Goal: Task Accomplishment & Management: Manage account settings

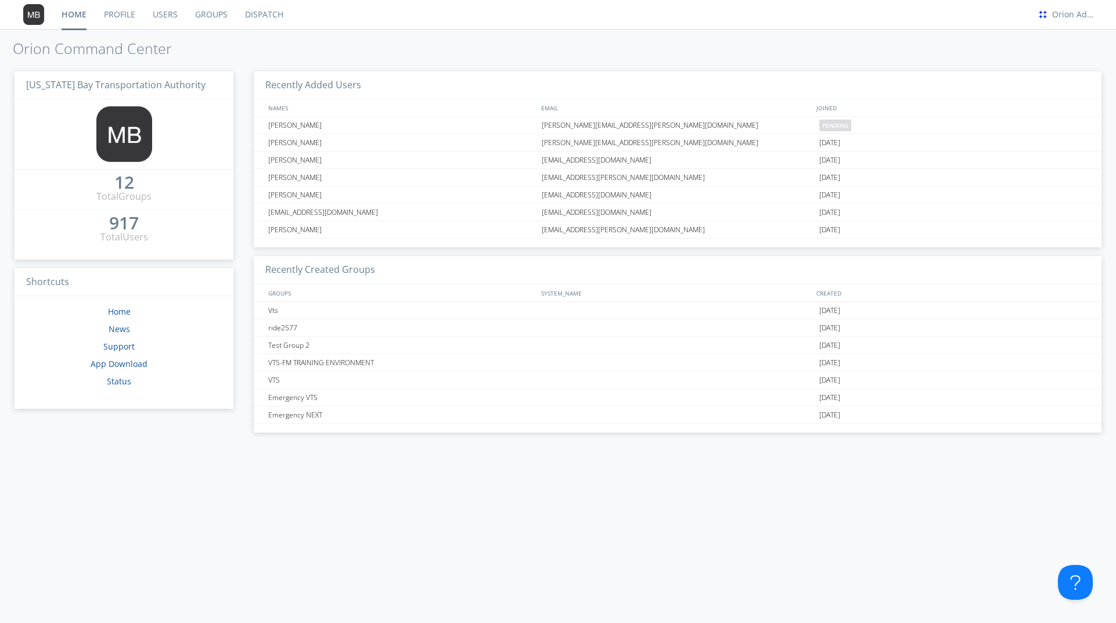
click at [271, 15] on link "Dispatch" at bounding box center [264, 14] width 56 height 29
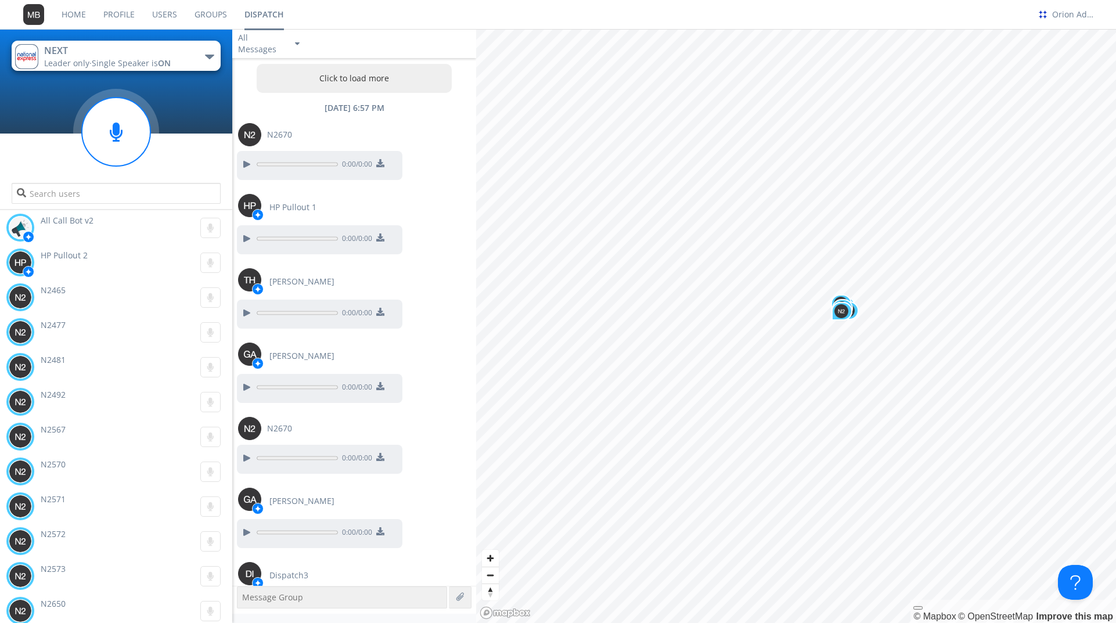
click at [207, 55] on div "button" at bounding box center [209, 57] width 9 height 5
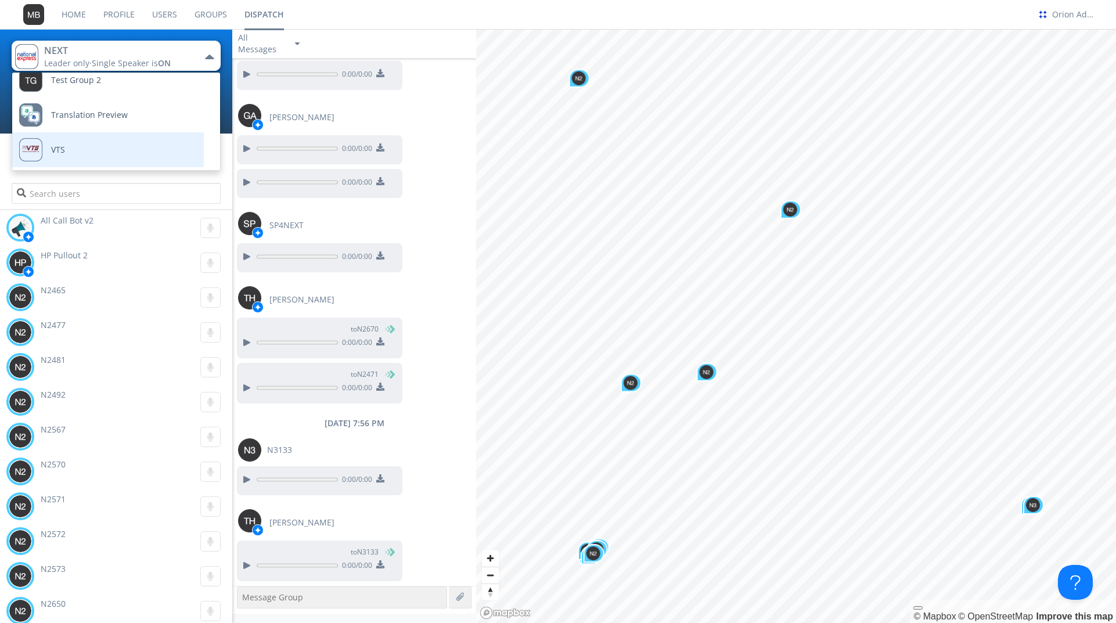
scroll to position [151, 0]
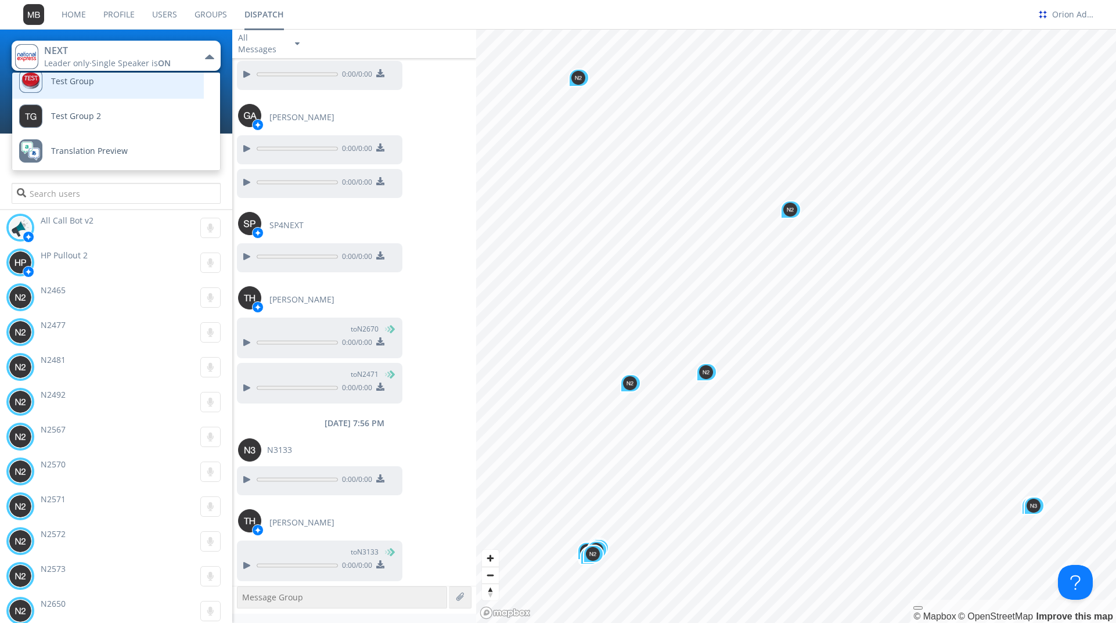
click at [113, 85] on link "Test Group" at bounding box center [99, 81] width 174 height 35
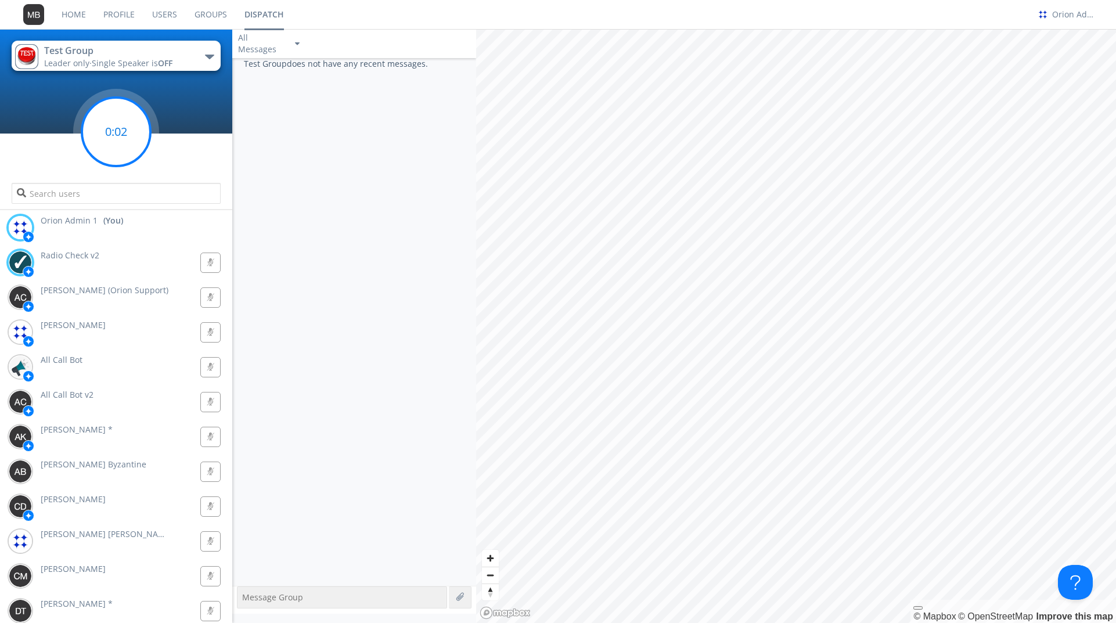
click at [127, 139] on circle at bounding box center [116, 132] width 69 height 69
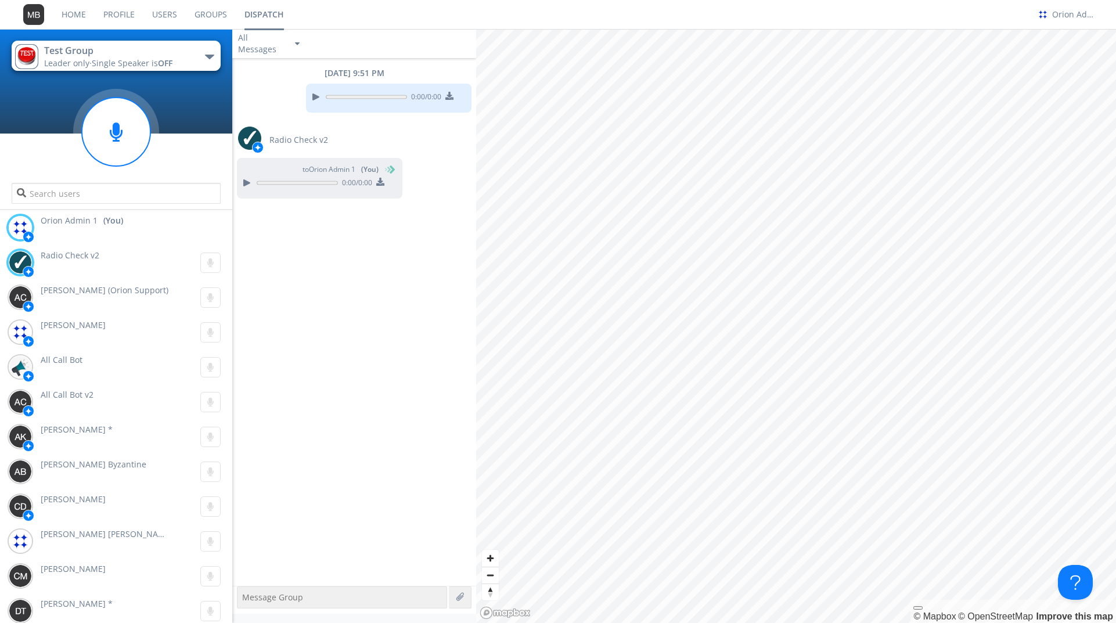
click at [191, 57] on button "Test Group Leader only · Single Speaker is OFF" at bounding box center [116, 56] width 209 height 30
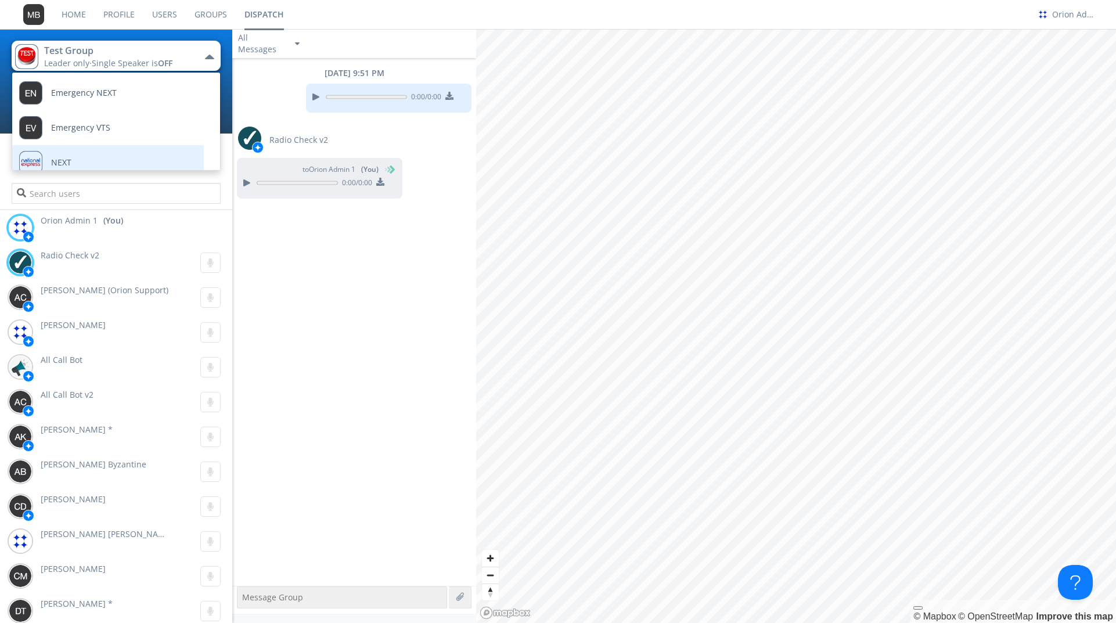
click at [106, 157] on link "NEXT" at bounding box center [99, 162] width 174 height 35
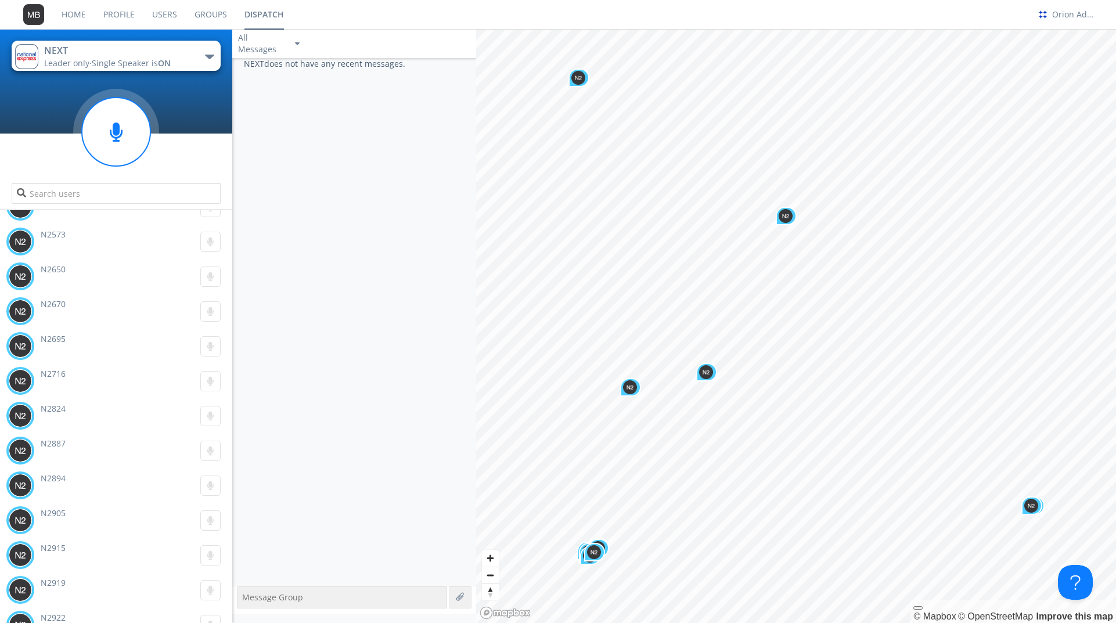
scroll to position [346, 0]
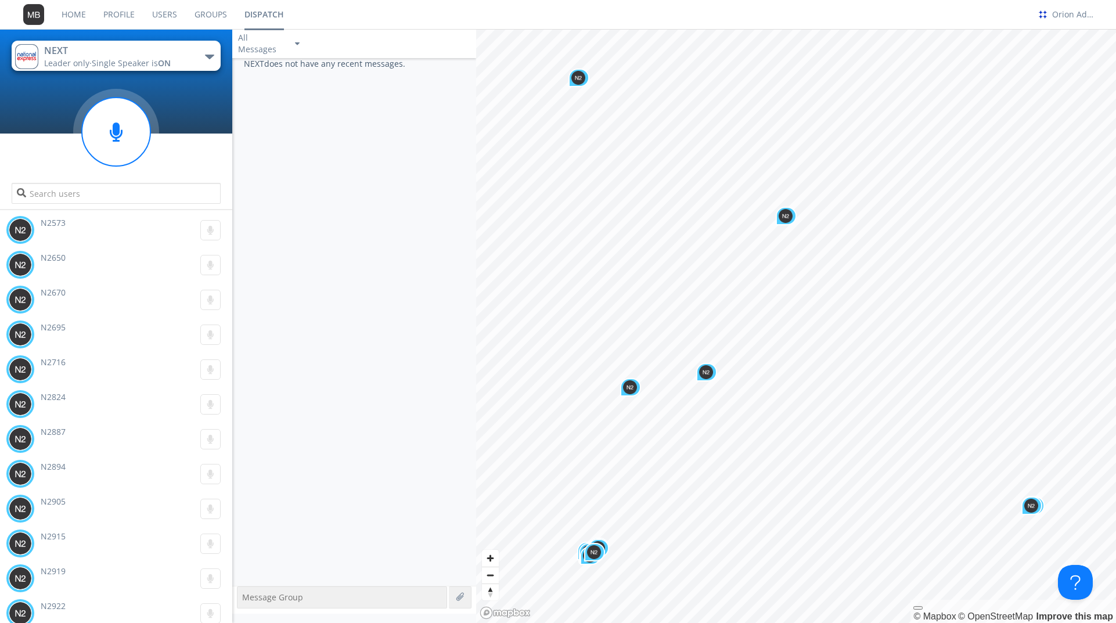
click at [213, 55] on div "button" at bounding box center [209, 57] width 9 height 5
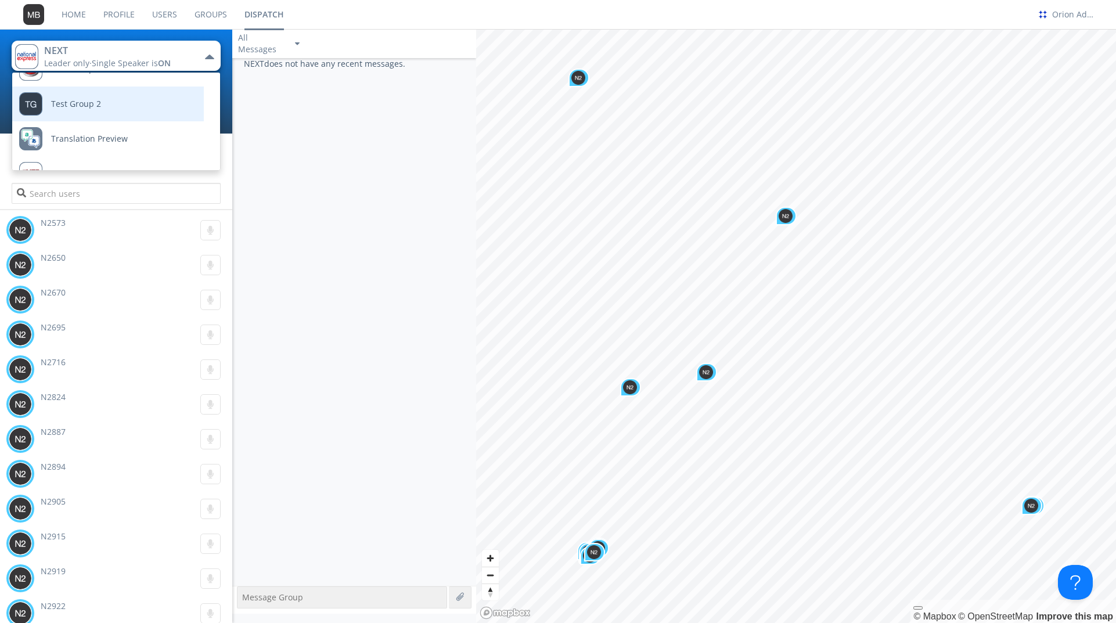
scroll to position [187, 0]
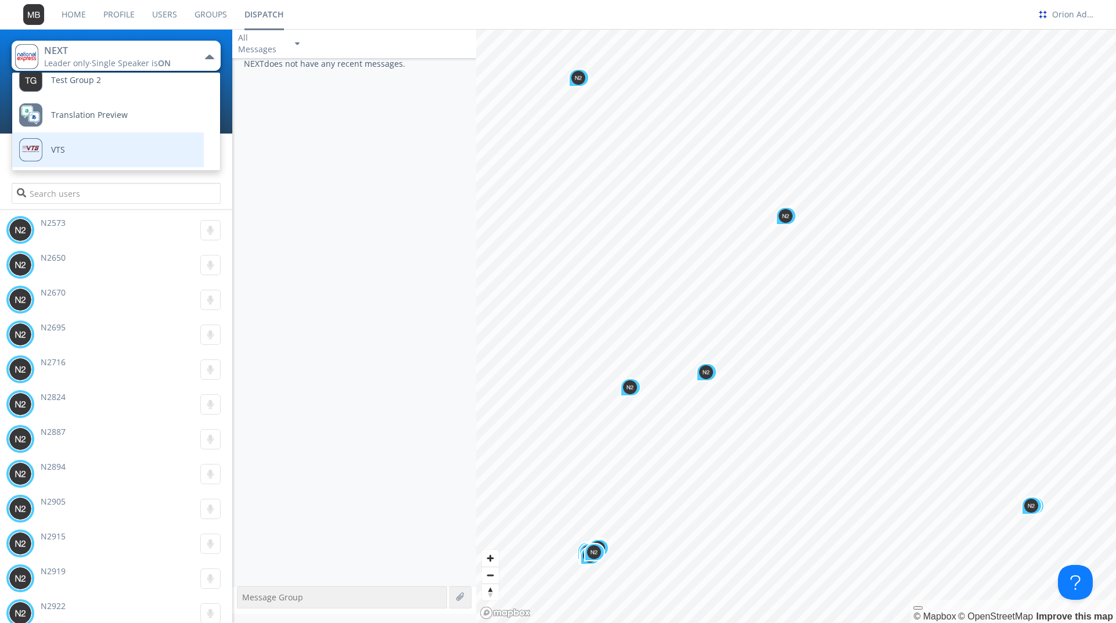
click at [128, 145] on link "VTS" at bounding box center [99, 149] width 174 height 35
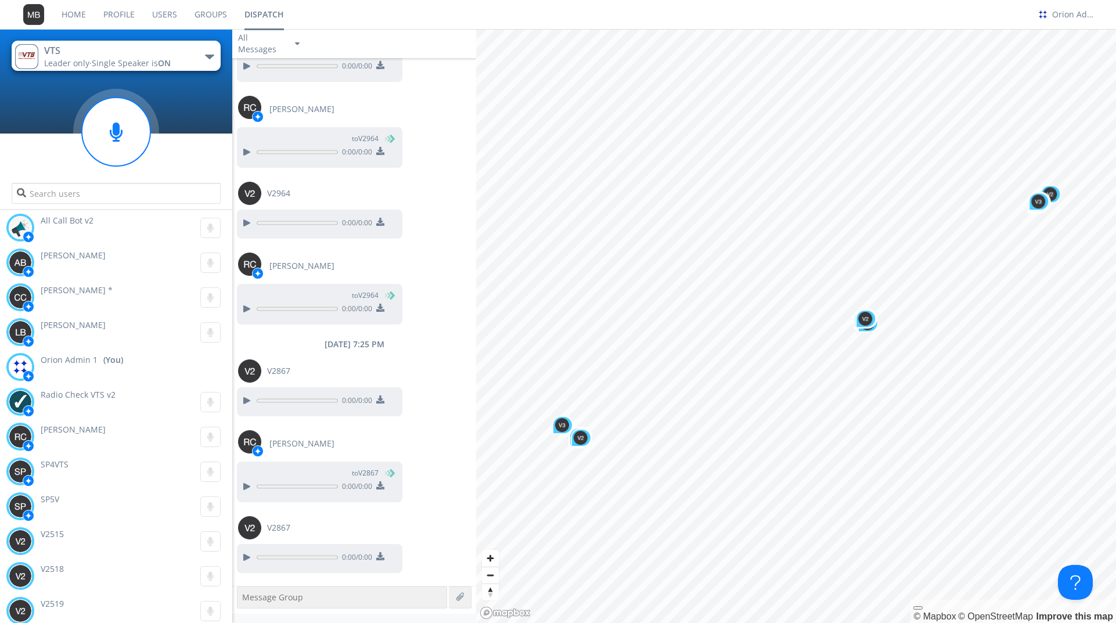
scroll to position [1057, 0]
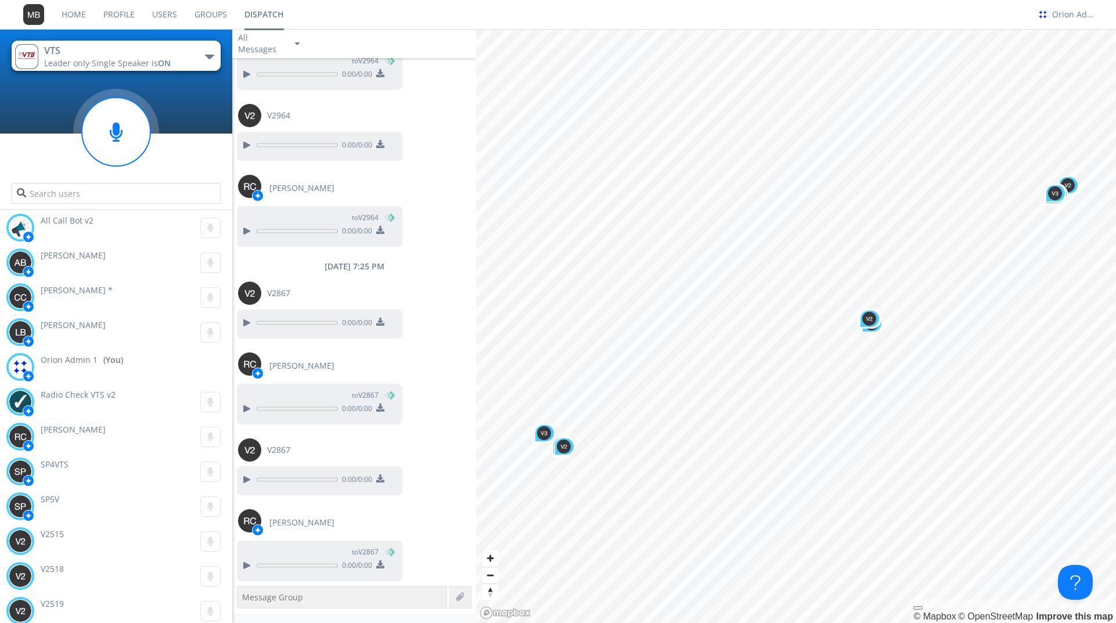
click at [206, 53] on button "VTS Leader only · Single Speaker is ON" at bounding box center [116, 56] width 209 height 30
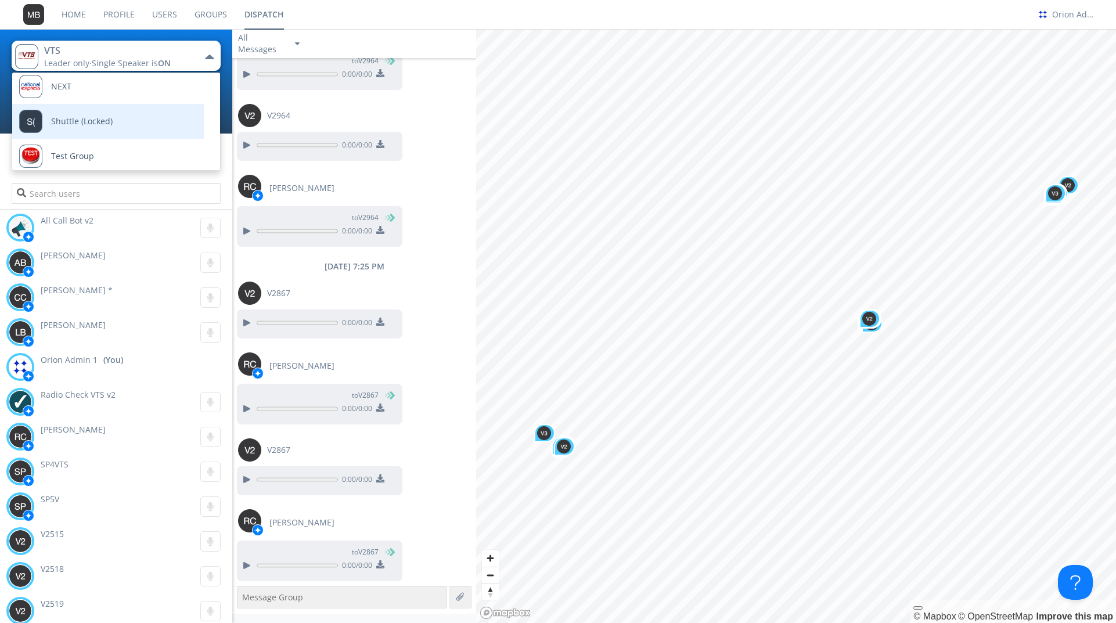
scroll to position [69, 0]
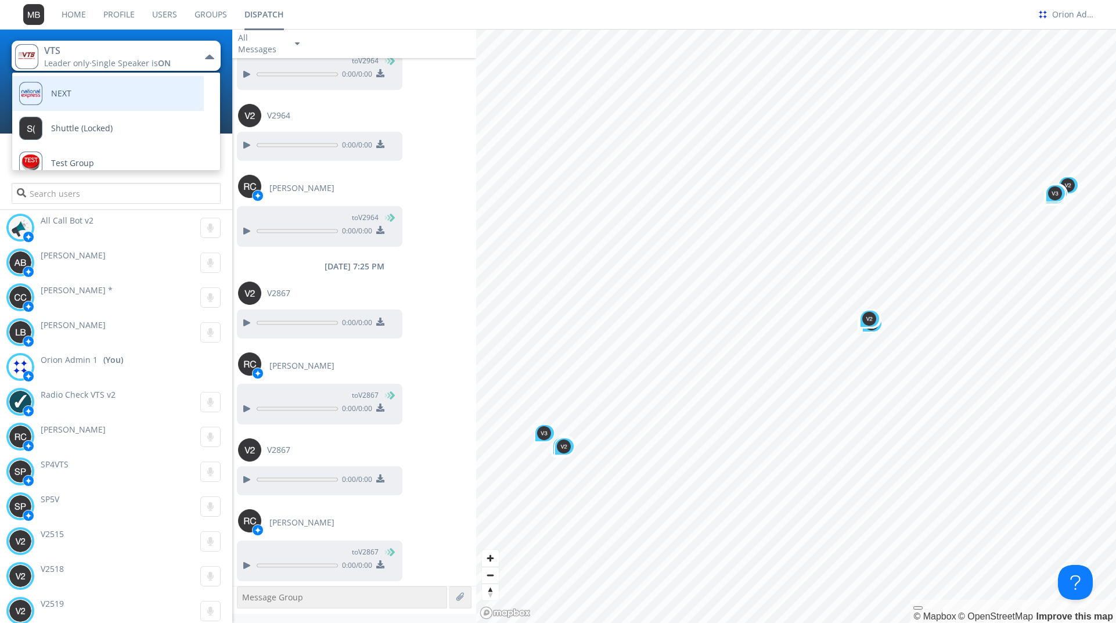
click at [113, 97] on link "NEXT" at bounding box center [99, 93] width 174 height 35
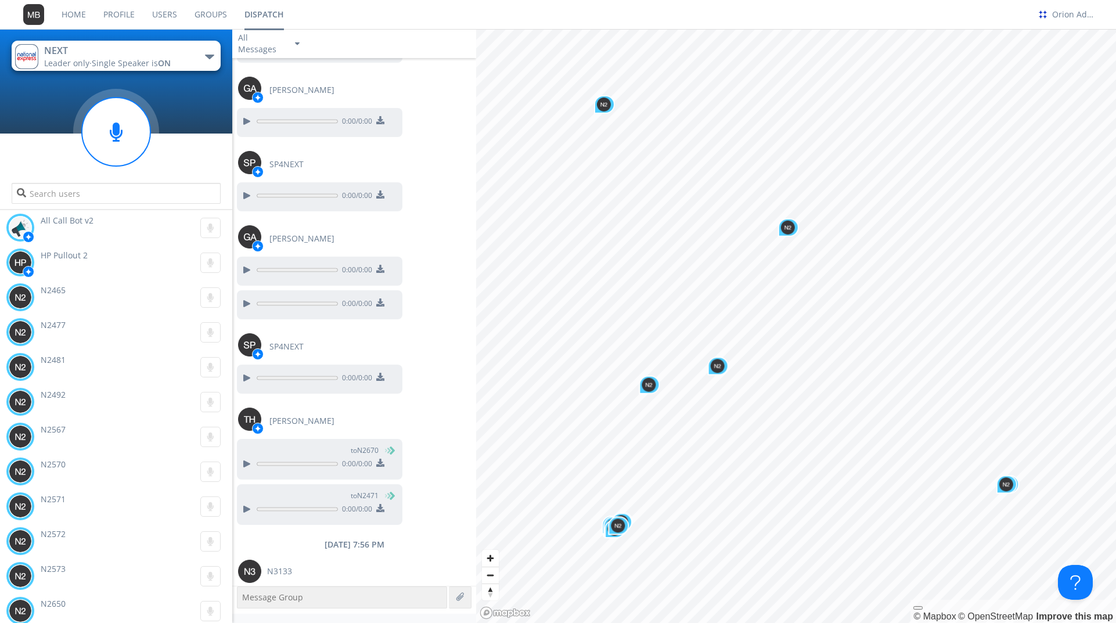
scroll to position [983, 0]
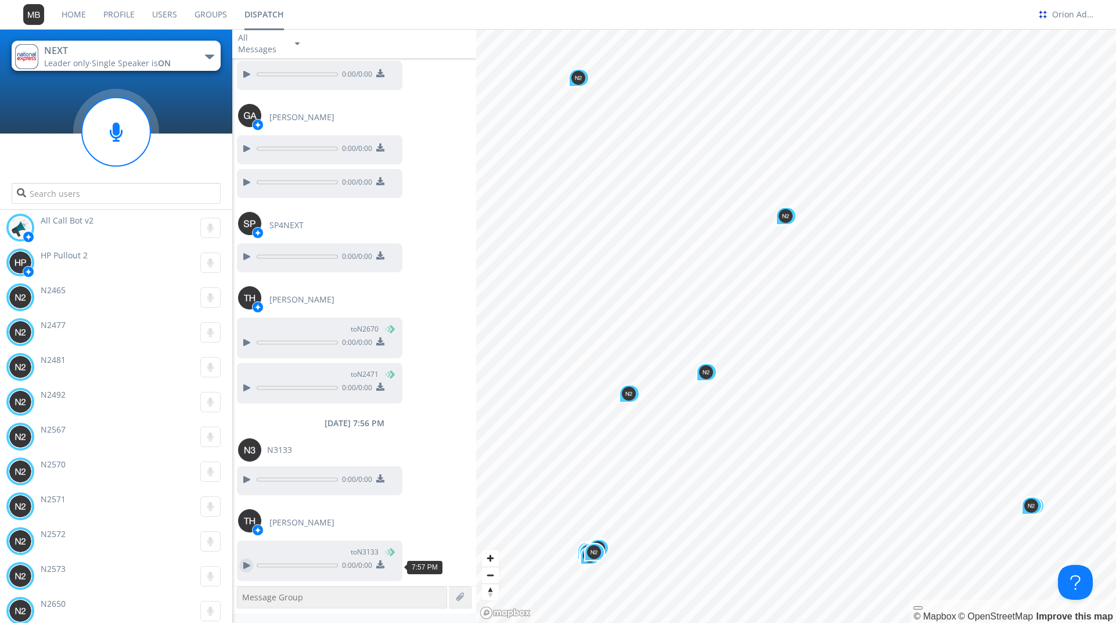
click at [247, 564] on div at bounding box center [246, 566] width 14 height 14
click at [1063, 12] on div "Orion Admin 1" at bounding box center [1074, 15] width 44 height 12
click at [1072, 59] on div "Log Out" at bounding box center [1080, 61] width 60 height 21
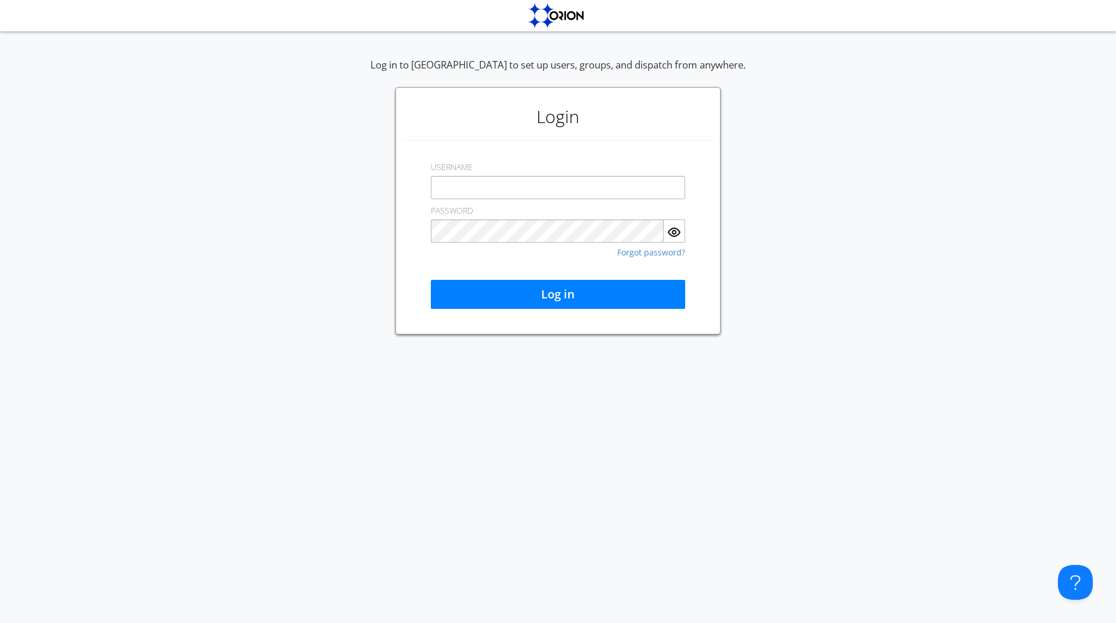
click at [199, 47] on div "Log in to Orion to set up users, groups, and dispatch from anywhere. Login USER…" at bounding box center [558, 326] width 1116 height 594
click at [488, 183] on input "text" at bounding box center [558, 187] width 254 height 23
type input "aaustin+qeorg@orionlabs.io"
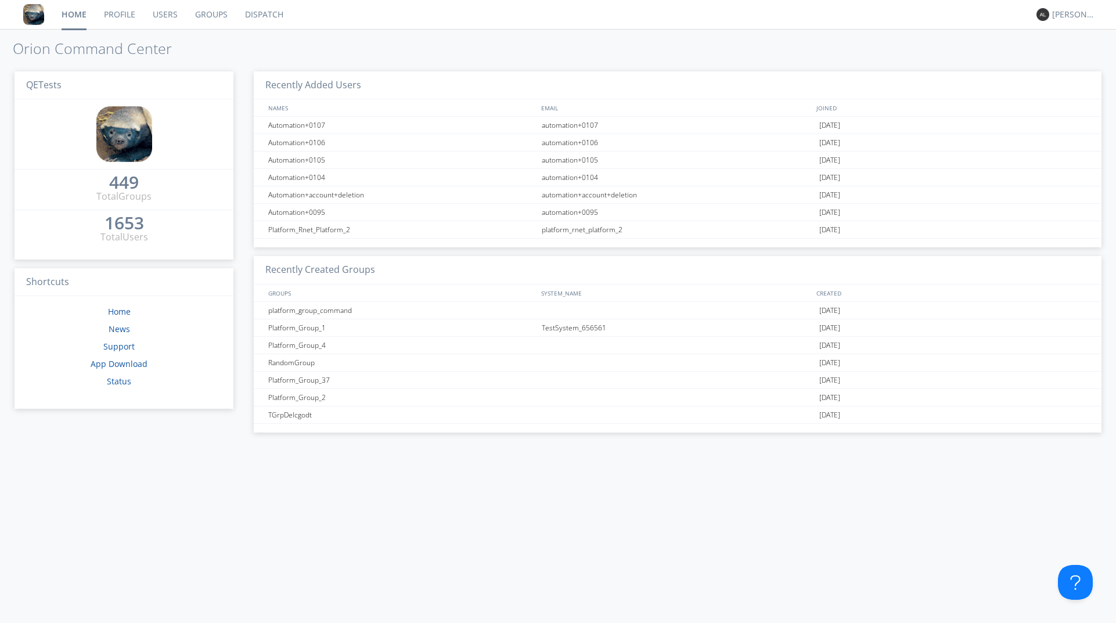
click at [265, 19] on link "Dispatch" at bounding box center [264, 14] width 56 height 29
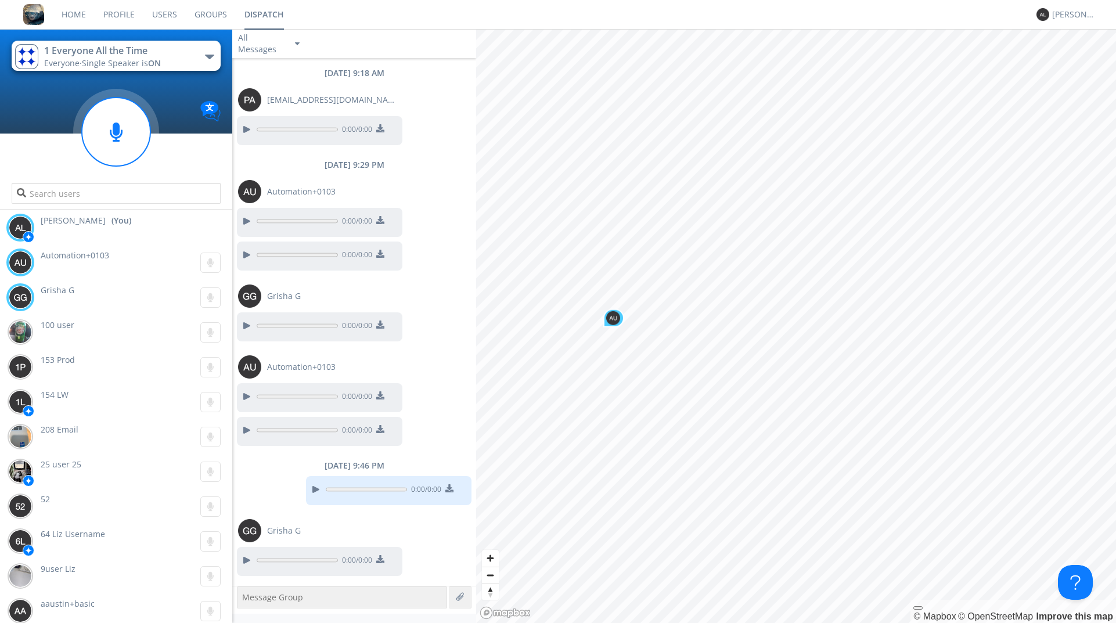
click at [165, 15] on link "Users" at bounding box center [164, 14] width 42 height 29
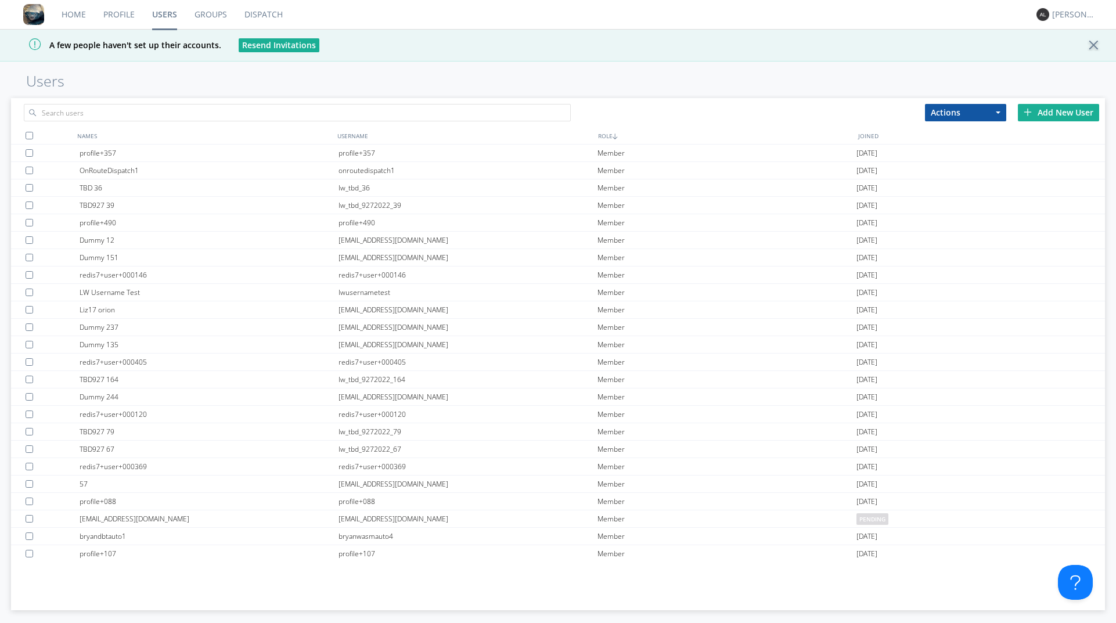
click at [938, 111] on button "Actions" at bounding box center [965, 112] width 81 height 17
click at [453, 111] on input "text" at bounding box center [297, 112] width 547 height 17
click at [1039, 114] on div "Add New User" at bounding box center [1058, 112] width 81 height 17
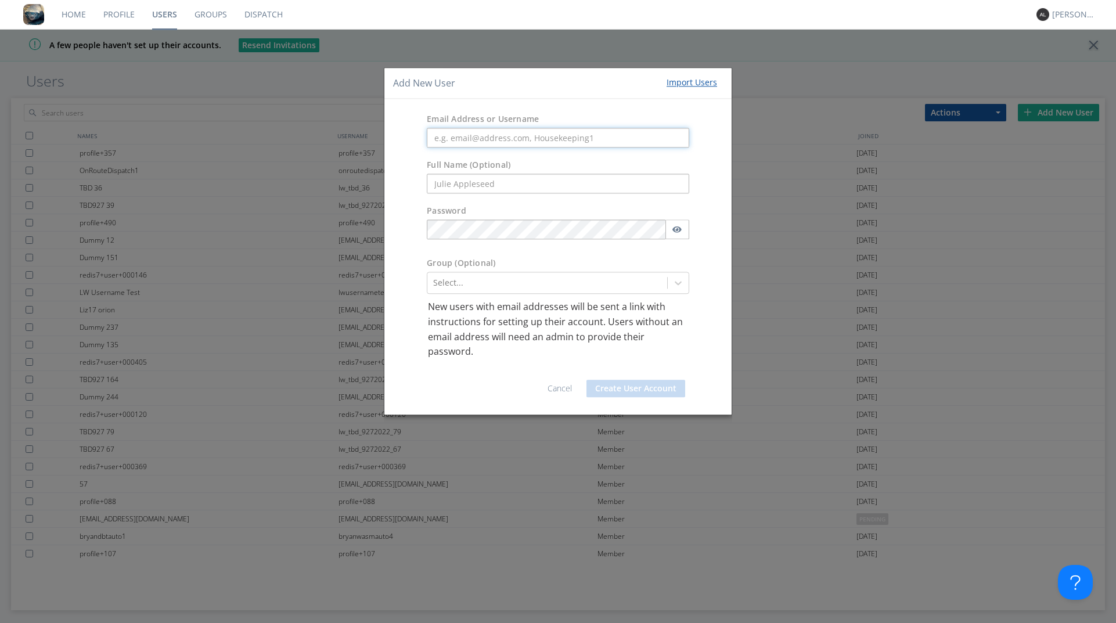
click at [457, 134] on input "text" at bounding box center [558, 138] width 262 height 20
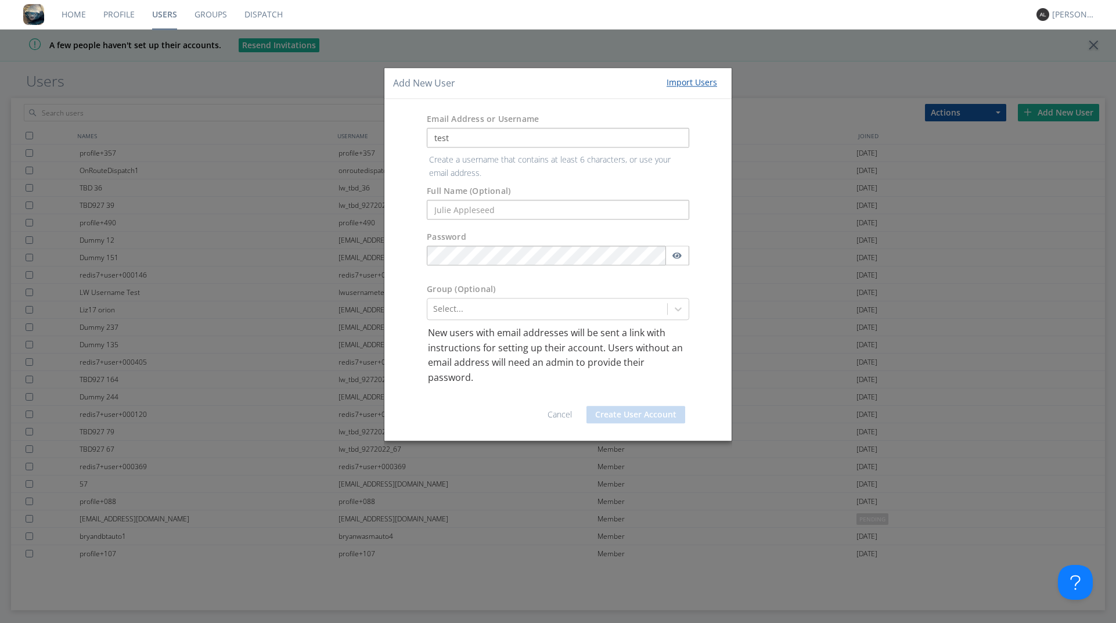
click at [413, 209] on div "Full Name (Optional)" at bounding box center [557, 190] width 347 height 72
click at [458, 135] on input "test" at bounding box center [558, 138] width 262 height 20
type input "test_deploy_9_30"
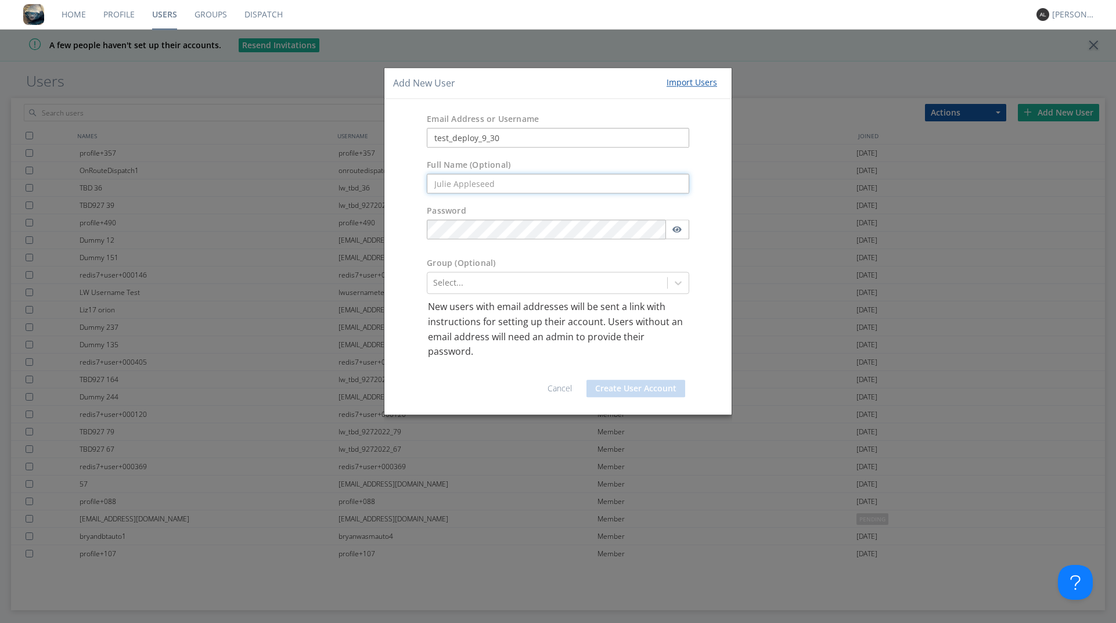
type input "Alex Austin"
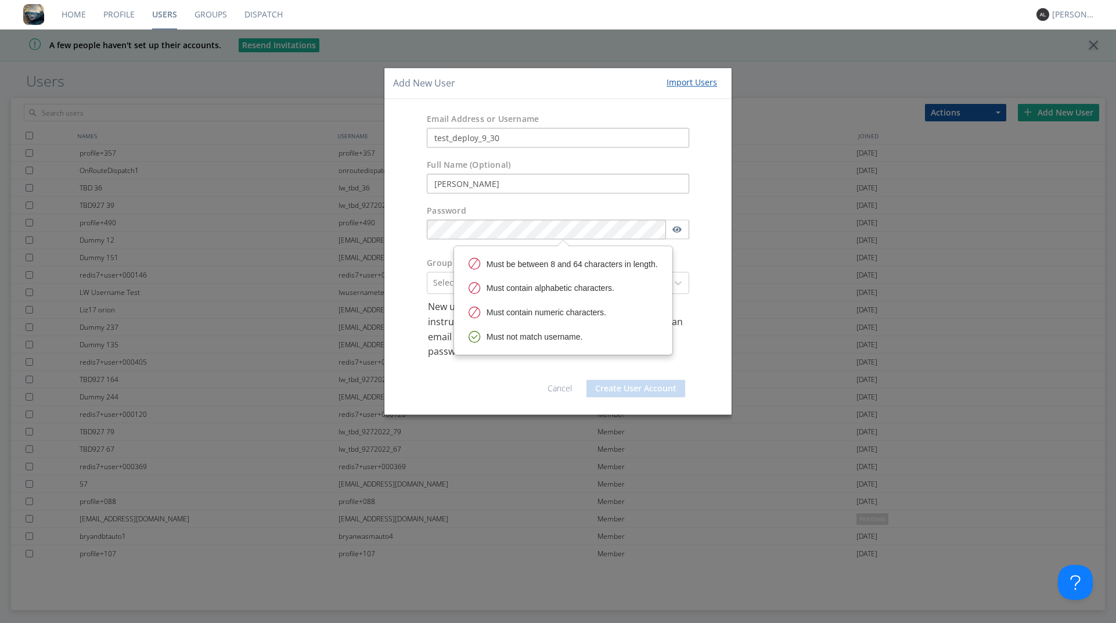
click at [416, 233] on div "Password" at bounding box center [557, 226] width 347 height 52
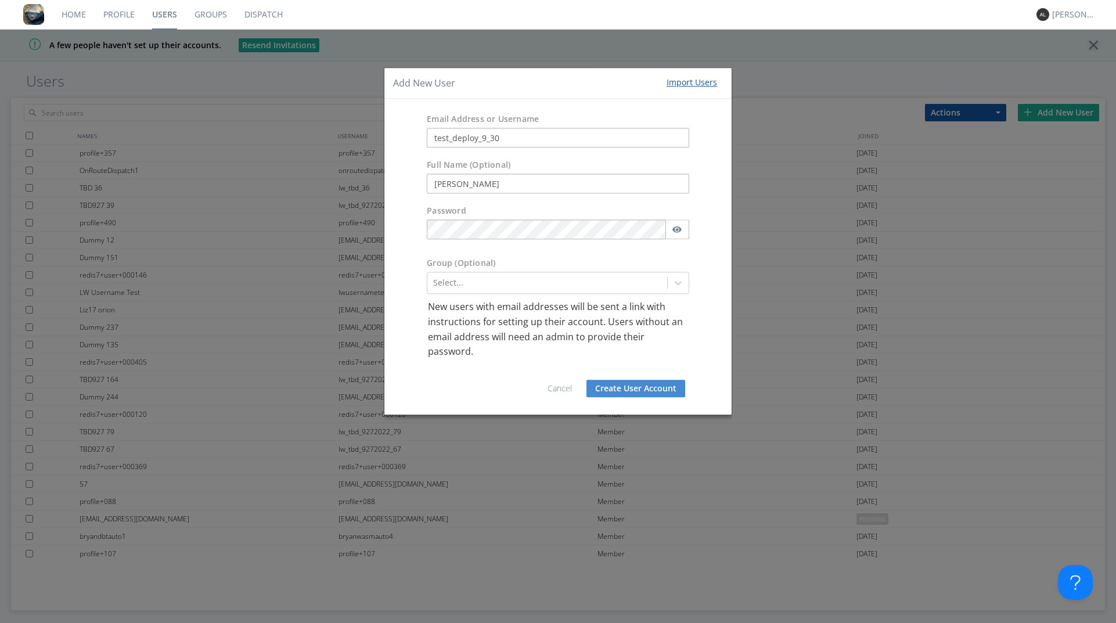
click at [586, 380] on button "Create User Account" at bounding box center [635, 388] width 99 height 17
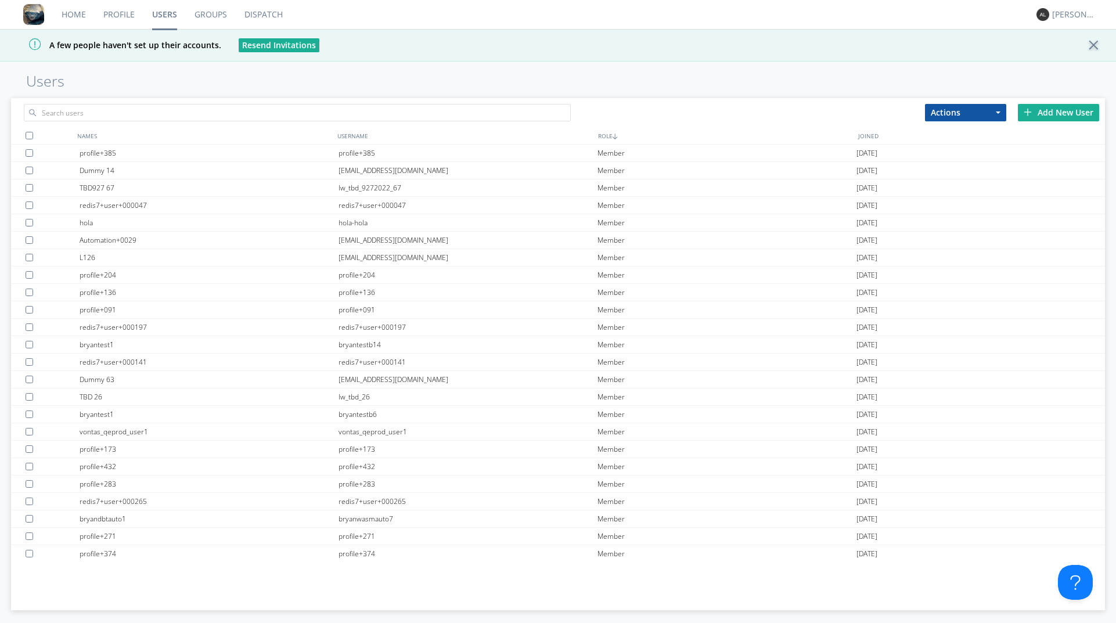
click at [267, 13] on link "Dispatch" at bounding box center [264, 14] width 56 height 29
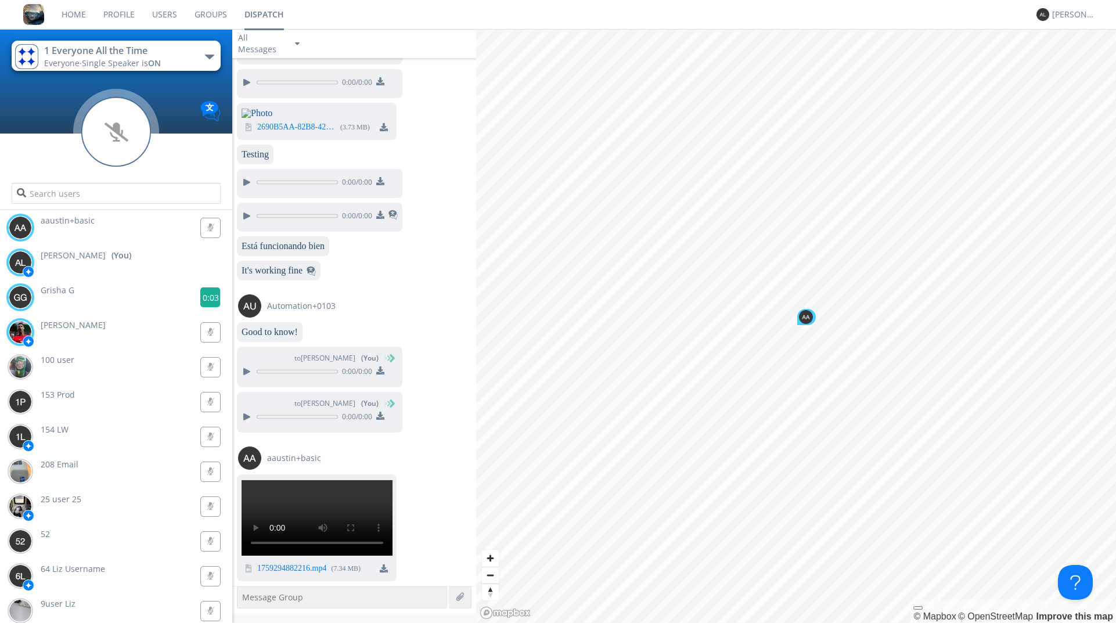
click at [208, 293] on g at bounding box center [210, 297] width 20 height 20
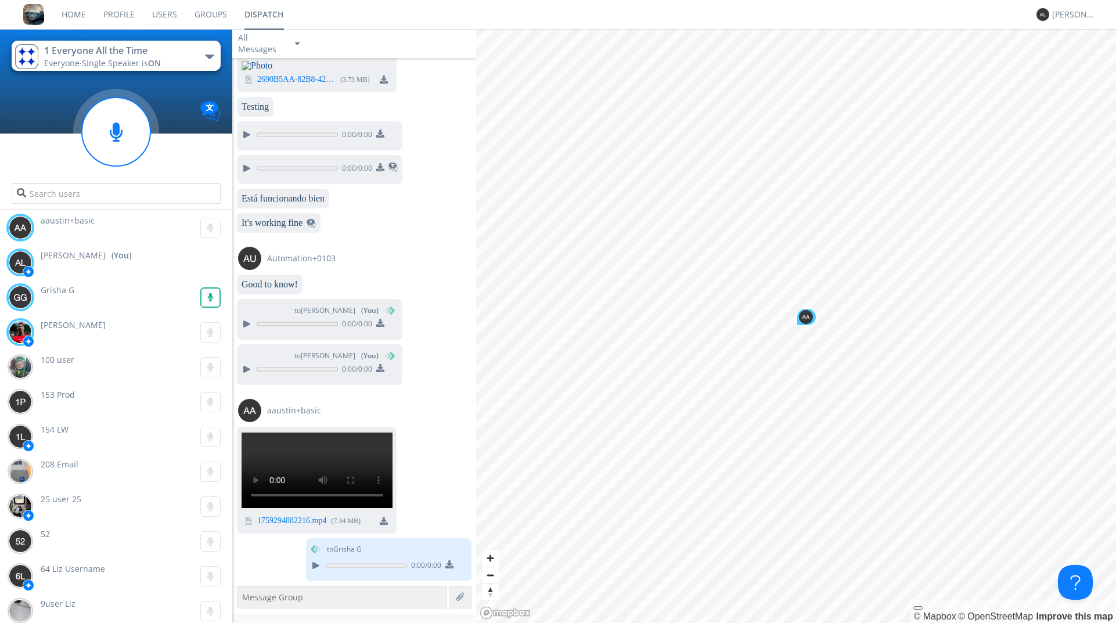
scroll to position [1297, 0]
click at [120, 199] on input "text" at bounding box center [116, 193] width 209 height 21
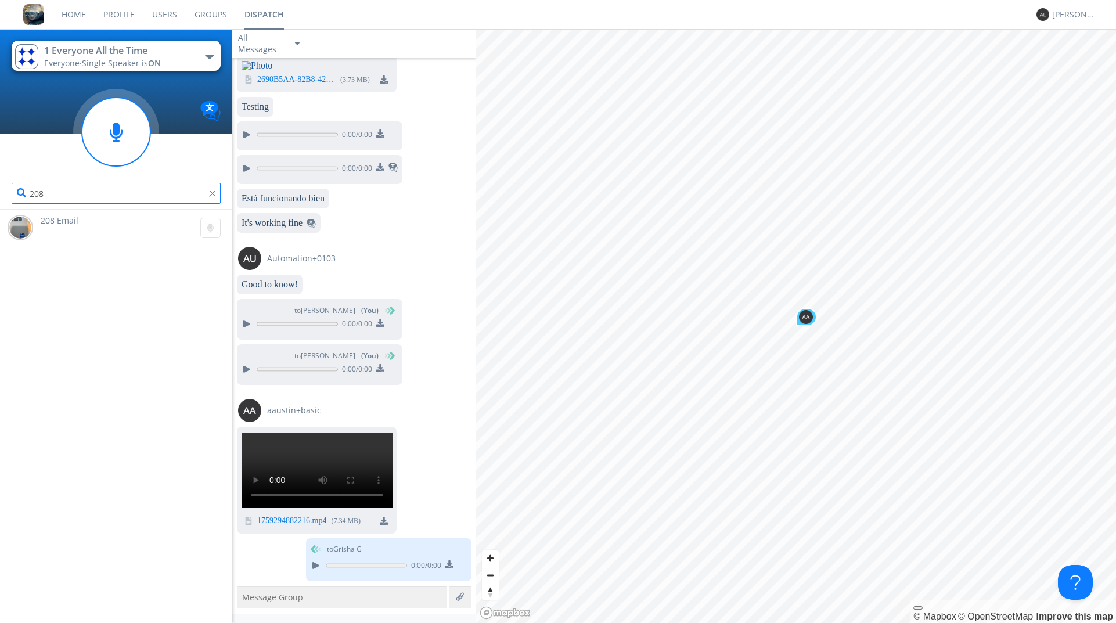
type input "208"
click at [209, 195] on div at bounding box center [215, 196] width 12 height 12
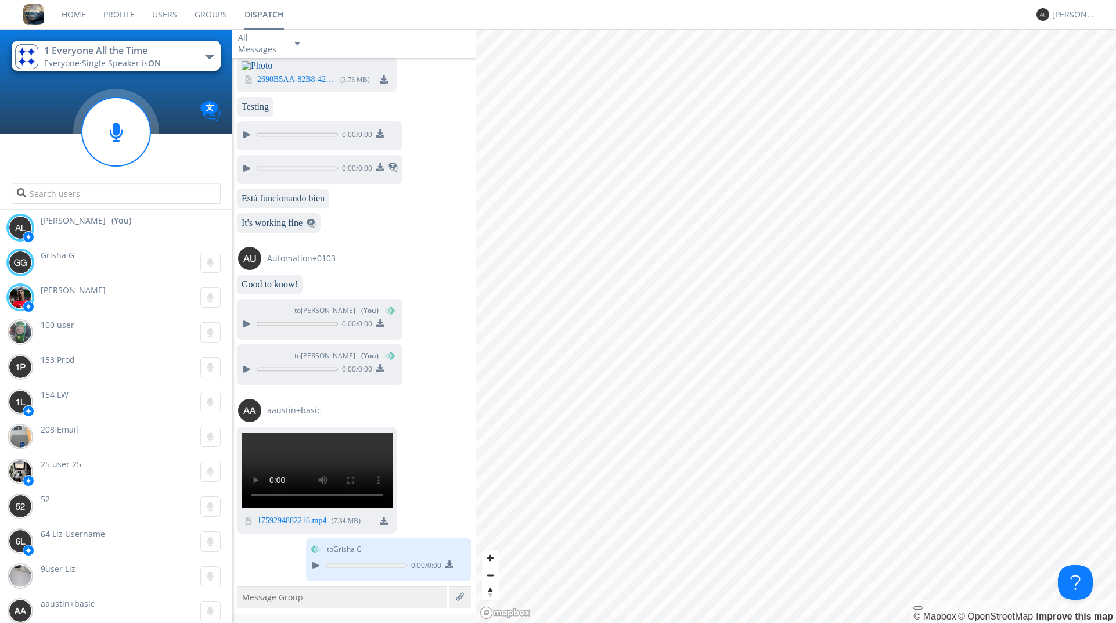
scroll to position [2514, 0]
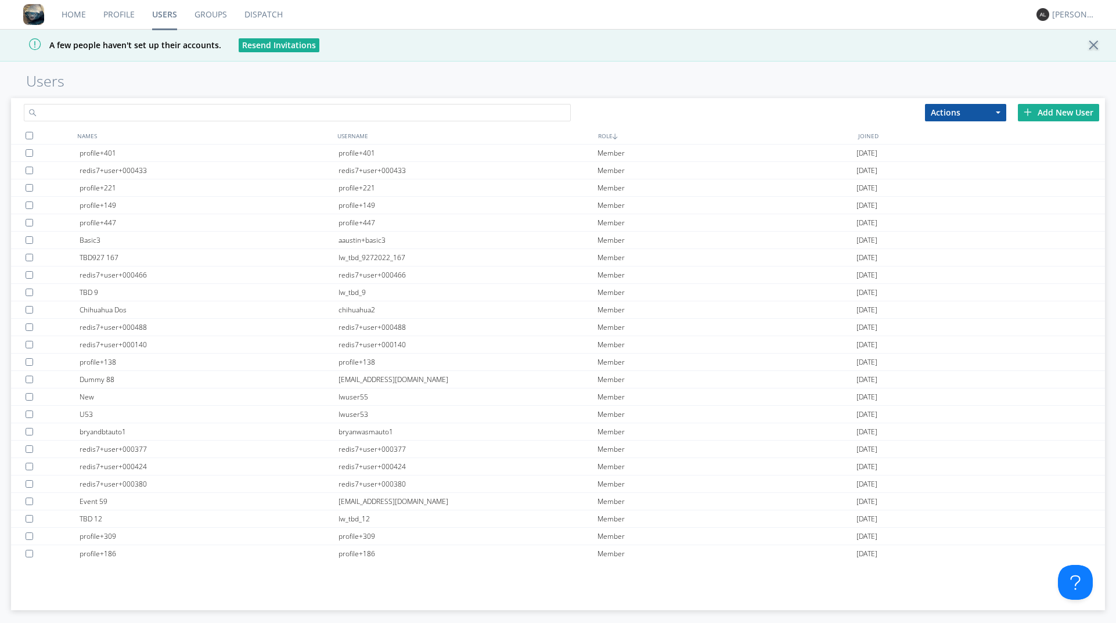
click at [194, 114] on input "text" at bounding box center [297, 112] width 547 height 17
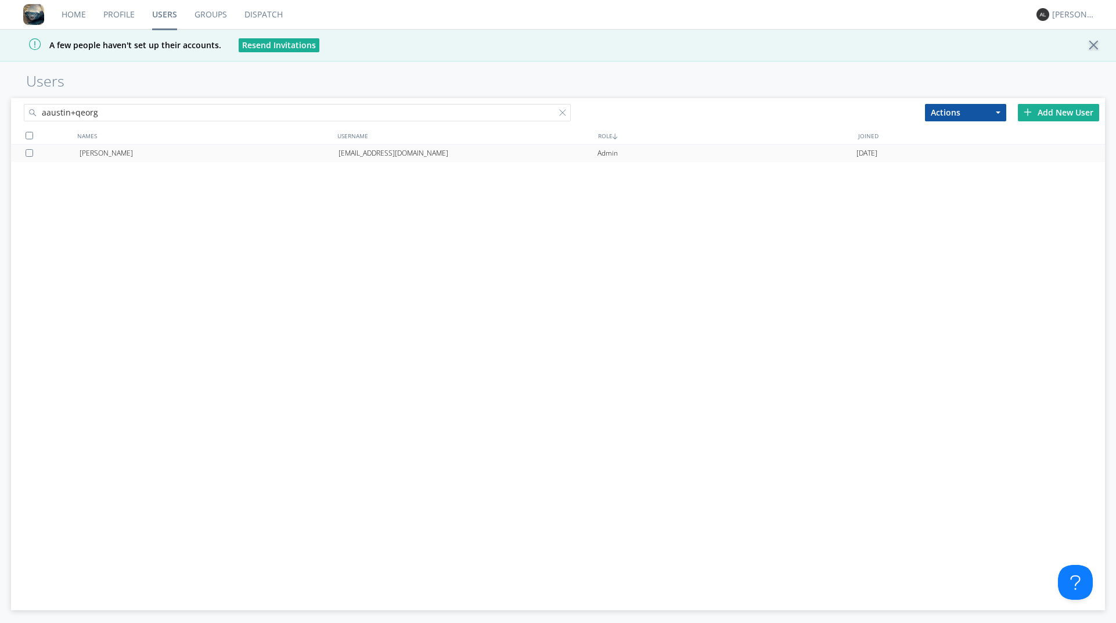
type input "aaustin+qeorg"
click at [174, 159] on div "[PERSON_NAME]" at bounding box center [209, 153] width 259 height 17
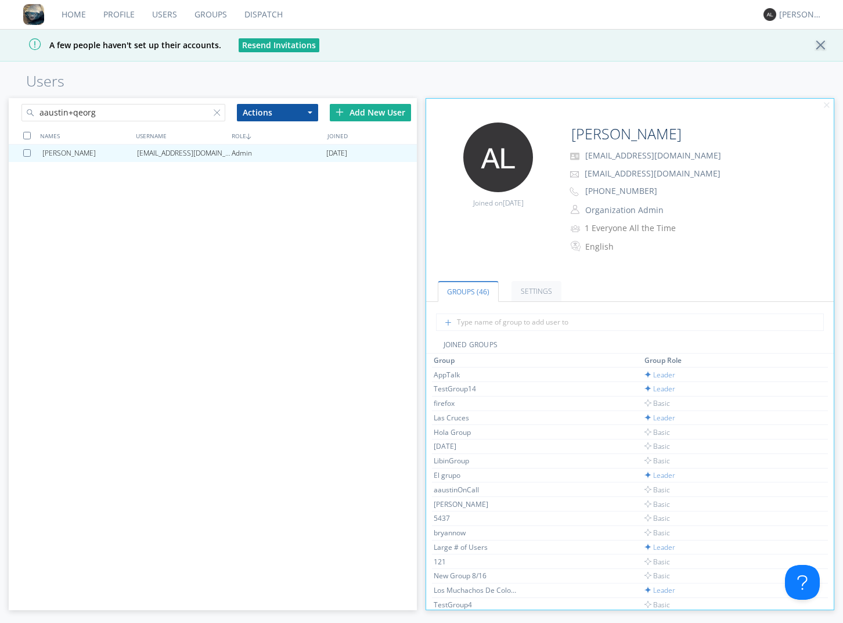
click at [197, 14] on link "Groups" at bounding box center [211, 14] width 50 height 29
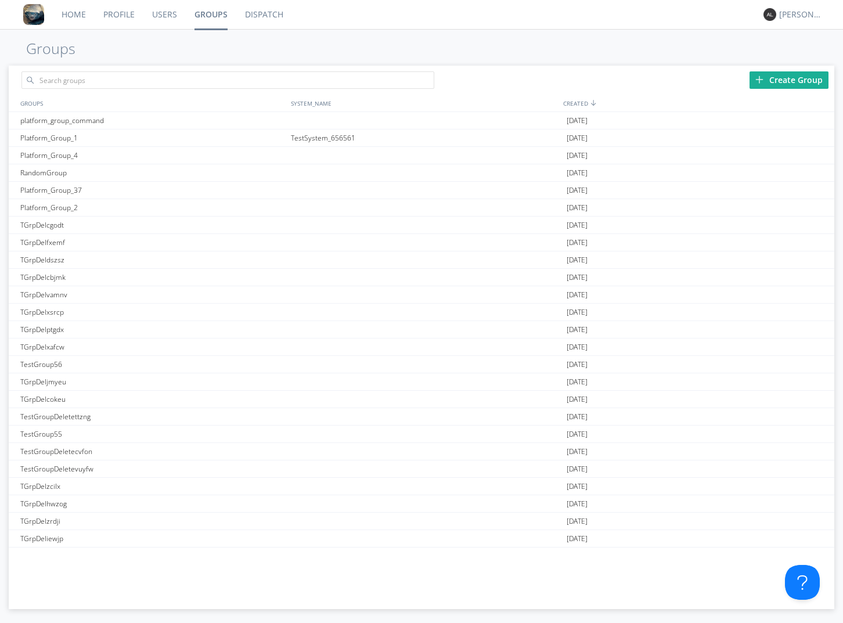
click at [164, 15] on link "Users" at bounding box center [164, 14] width 42 height 29
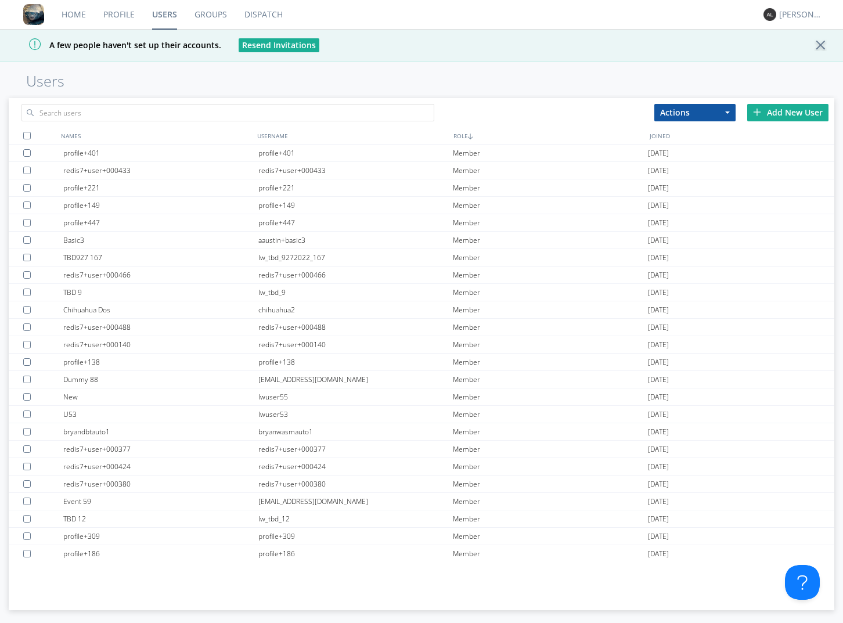
click at [73, 14] on link "Home" at bounding box center [74, 14] width 42 height 29
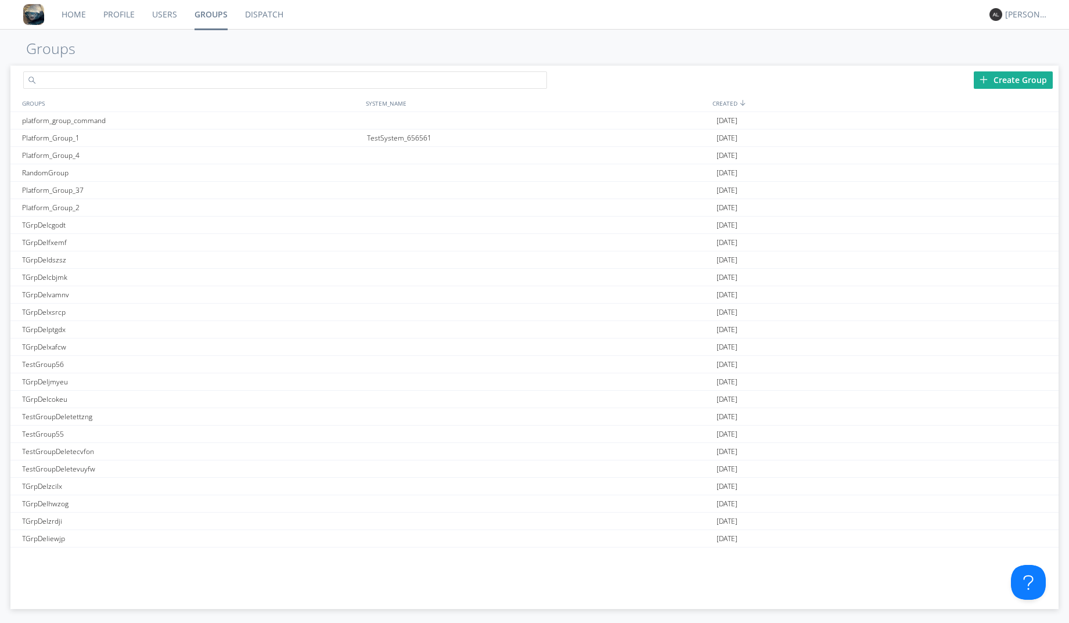
click at [222, 80] on input "text" at bounding box center [285, 79] width 524 height 17
type input "!"
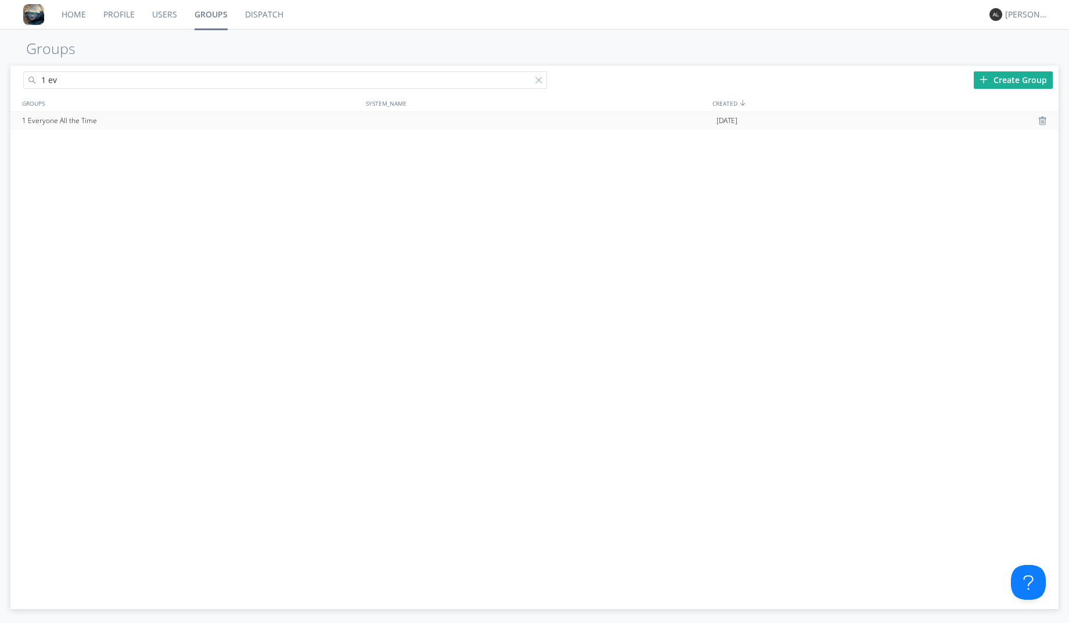
type input "1 ev"
click at [181, 121] on div "1 Everyone All the Time" at bounding box center [191, 120] width 344 height 17
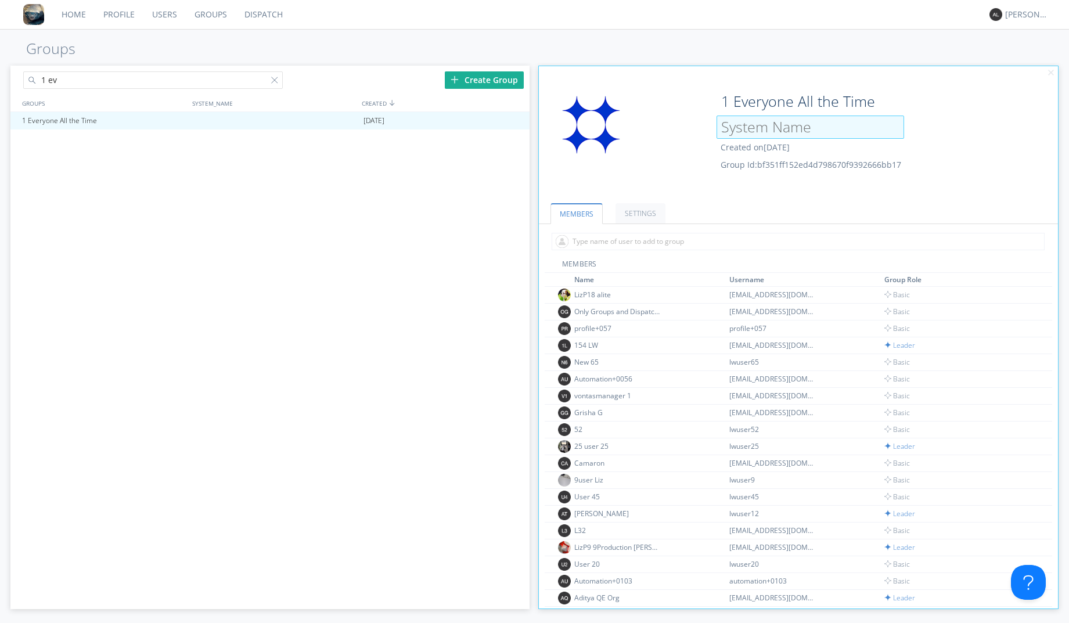
click at [792, 132] on input at bounding box center [811, 127] width 188 height 23
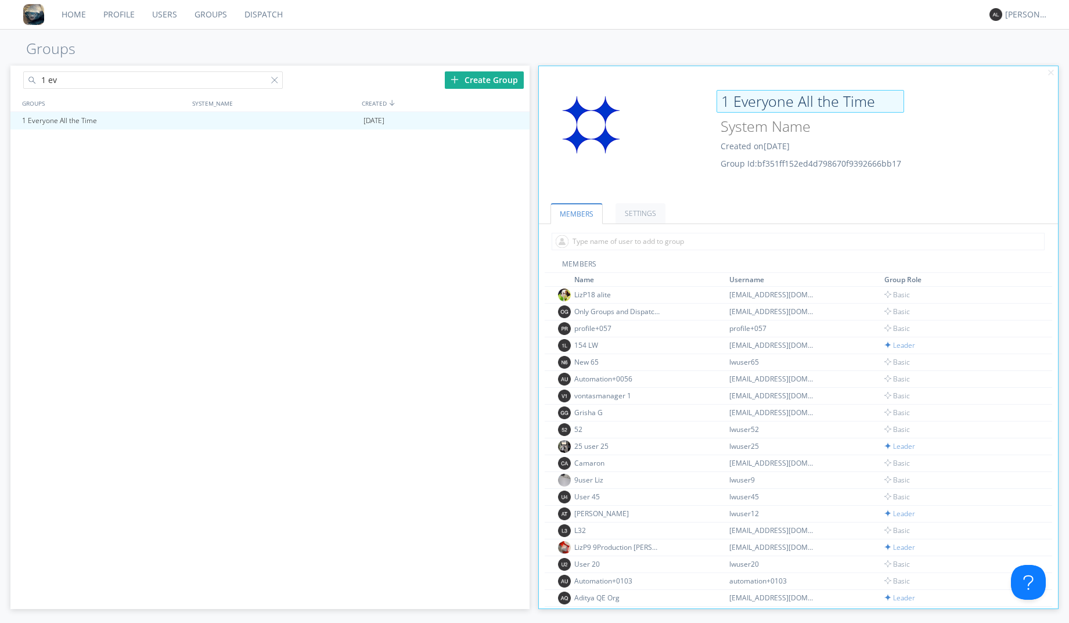
drag, startPoint x: 880, startPoint y: 103, endPoint x: 780, endPoint y: 90, distance: 100.1
click at [780, 90] on input "1 Everyone All the Time" at bounding box center [811, 101] width 188 height 23
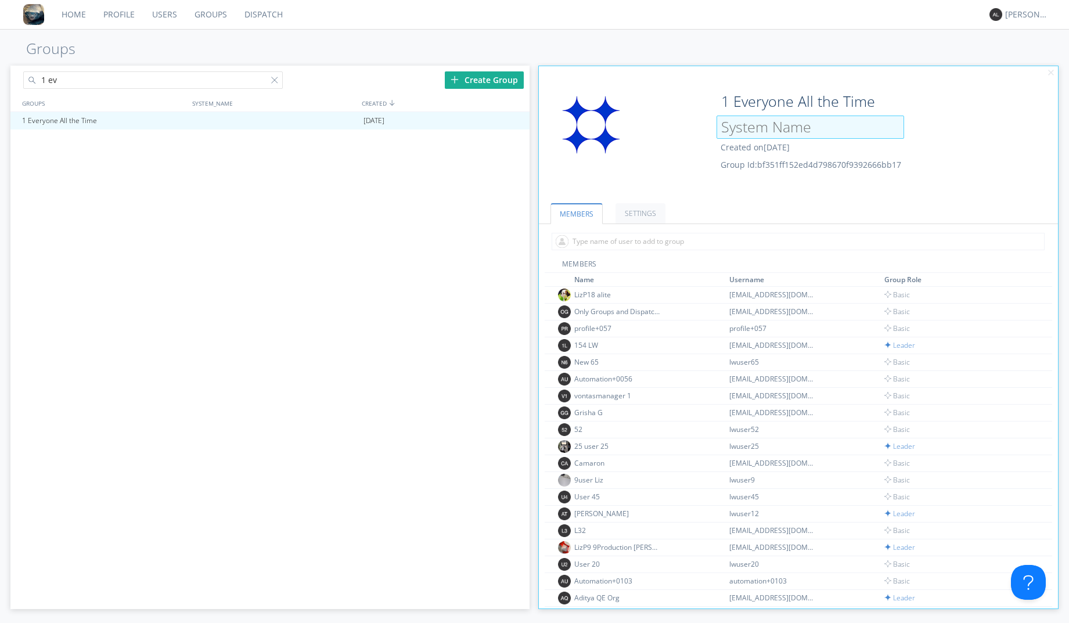
click at [786, 118] on input at bounding box center [811, 127] width 188 height 23
paste input "1 Everyone All the Time"
type input "1 Everyone All the Time"
click at [959, 159] on div "Group Id: bf351ff152ed4d798670f9392666bb17" at bounding box center [842, 164] width 242 height 12
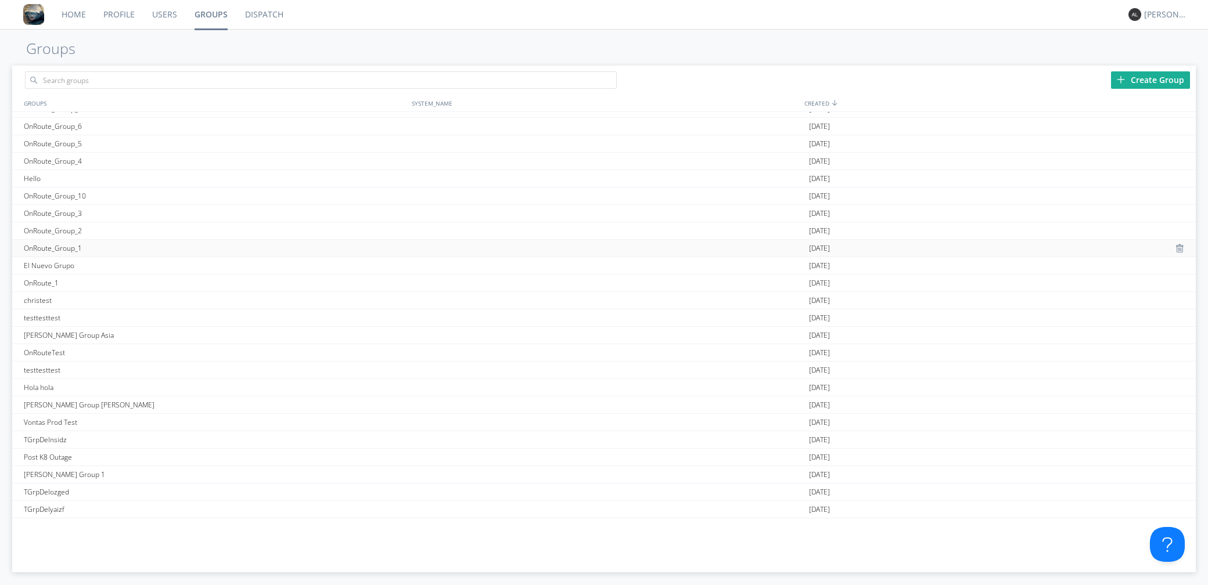
scroll to position [3023, 0]
click at [105, 271] on div "El Nuevo Grupo" at bounding box center [216, 268] width 390 height 17
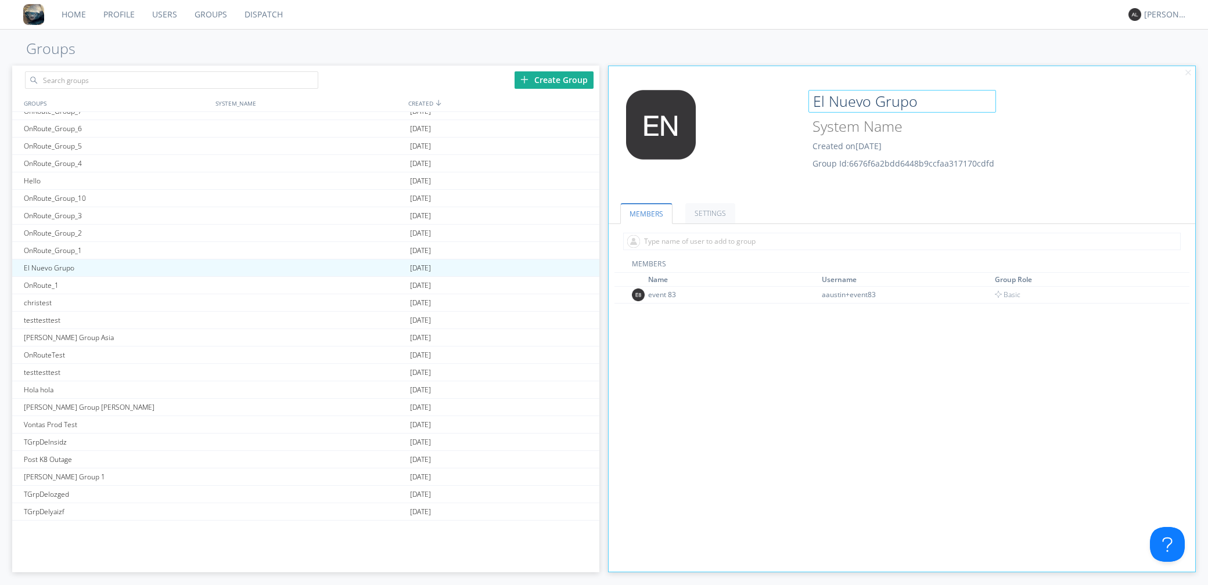
drag, startPoint x: 919, startPoint y: 104, endPoint x: 807, endPoint y: 98, distance: 112.2
click at [807, 98] on div "El Nuevo Grupo Created on 2024-09-12 Group Id: 6676f6a2bdd6448b9ccfaa317170cdfd" at bounding box center [950, 130] width 293 height 80
click at [848, 127] on input at bounding box center [902, 127] width 188 height 23
paste input "El Nuevo Grupo"
type input "El Nuevo Grupo"
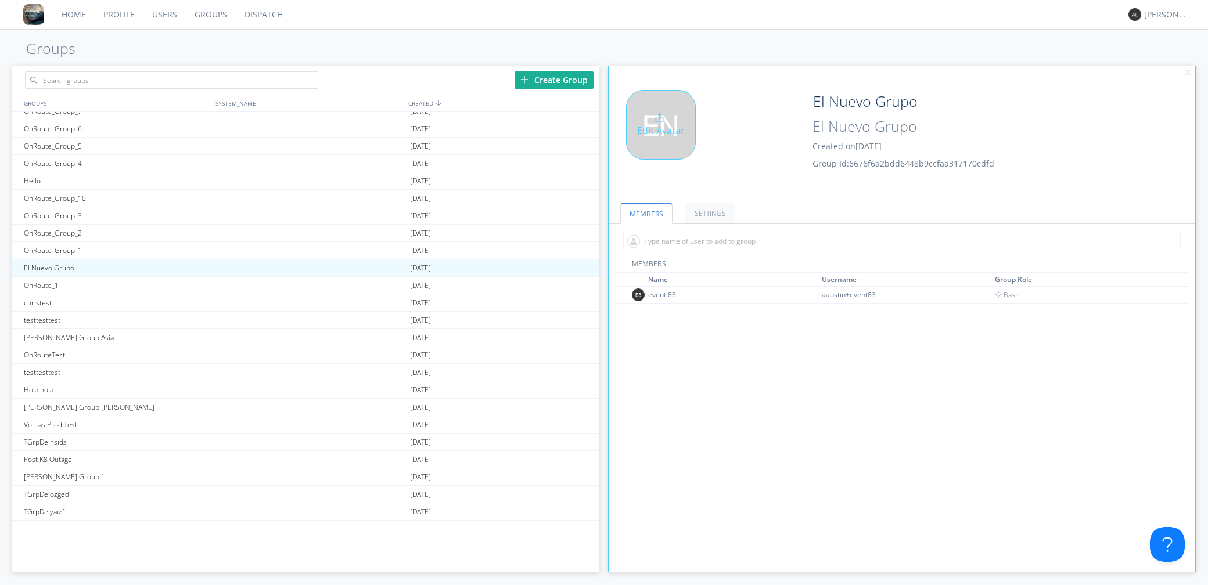
click at [776, 176] on div "Edit Avatar" at bounding box center [707, 139] width 196 height 99
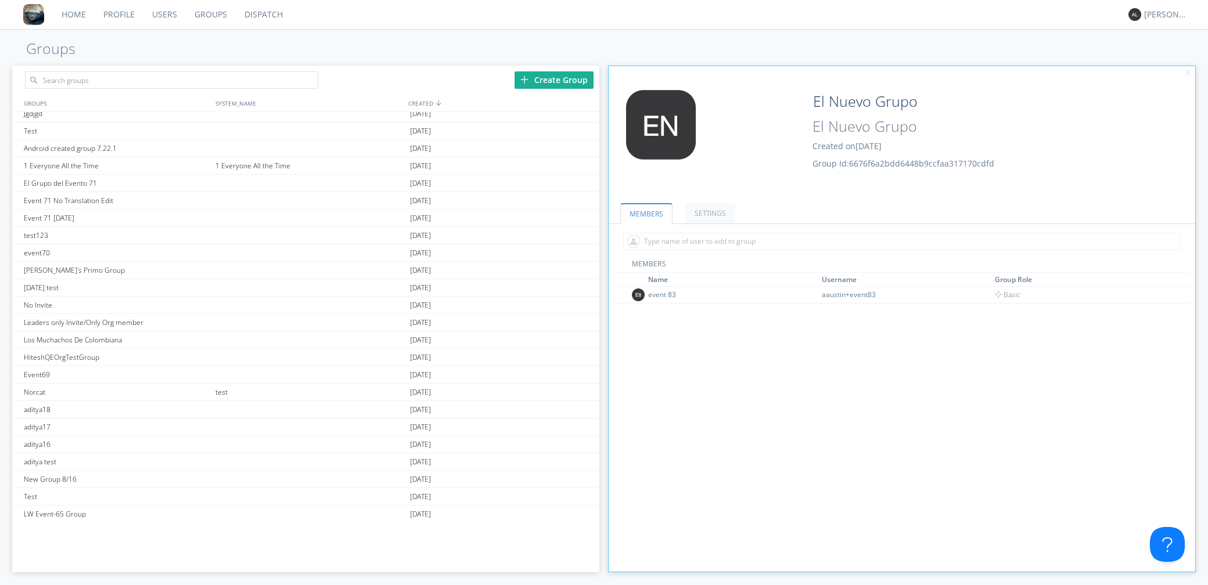
scroll to position [4665, 0]
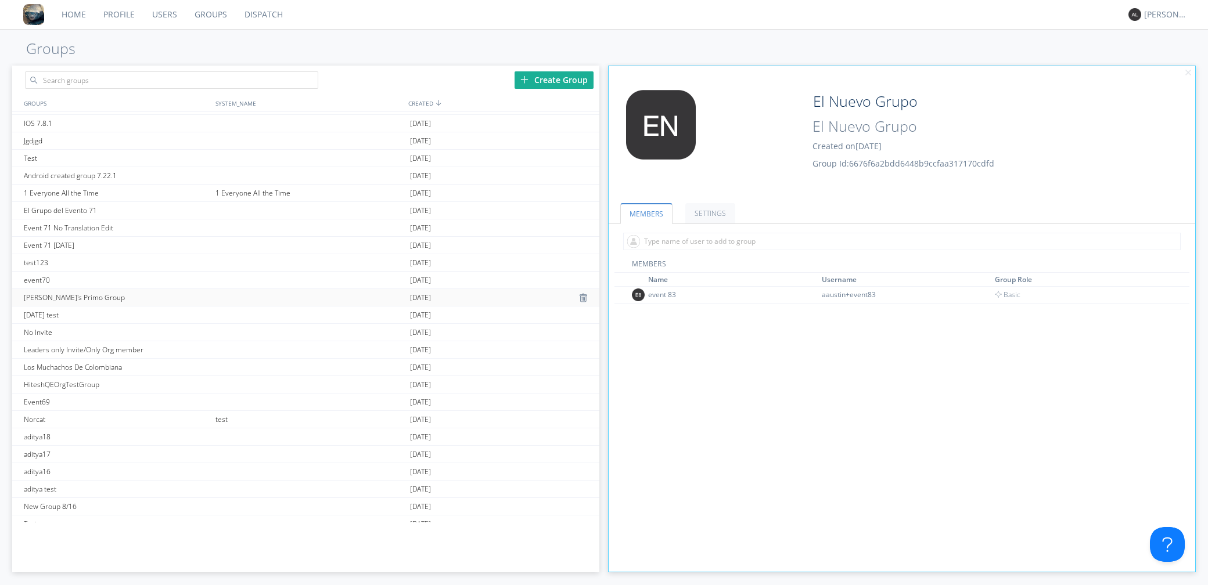
click at [117, 291] on div "[PERSON_NAME]'s Primo Group" at bounding box center [117, 297] width 192 height 17
type input "[PERSON_NAME]'s Primo Group"
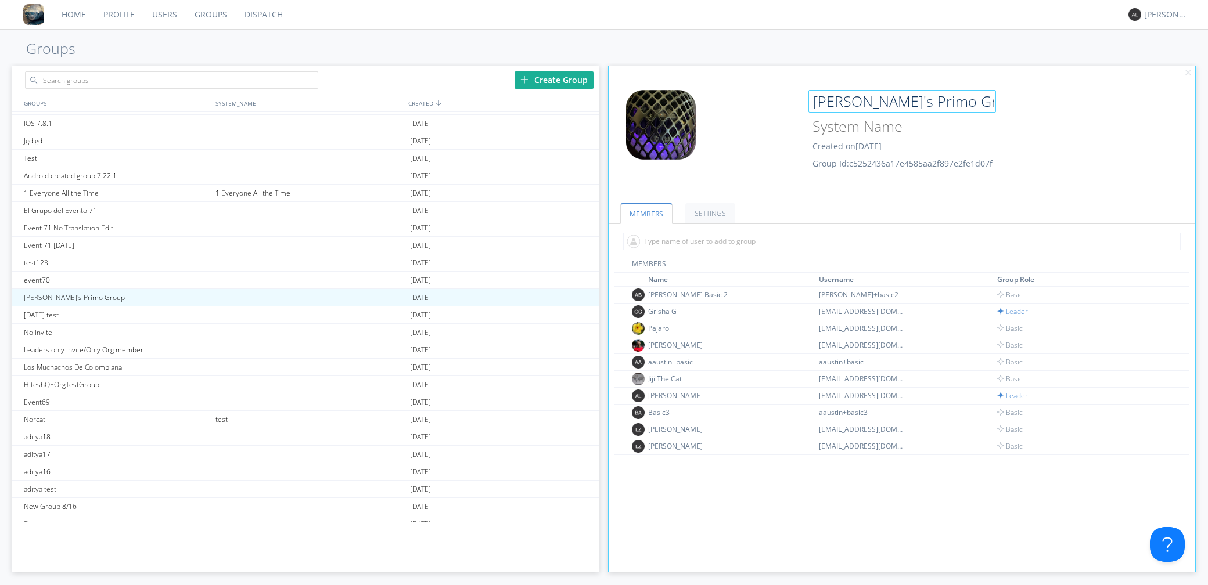
drag, startPoint x: 962, startPoint y: 101, endPoint x: 861, endPoint y: 86, distance: 102.2
click at [861, 86] on div "Edit Avatar Grisha's Primo Group Created on 2023-08-28 Group Id: c5252436a17e45…" at bounding box center [902, 139] width 599 height 110
click at [856, 125] on input at bounding box center [902, 127] width 188 height 23
paste input "Grisha's Primo Group"
type input "Grisha's Primo Group"
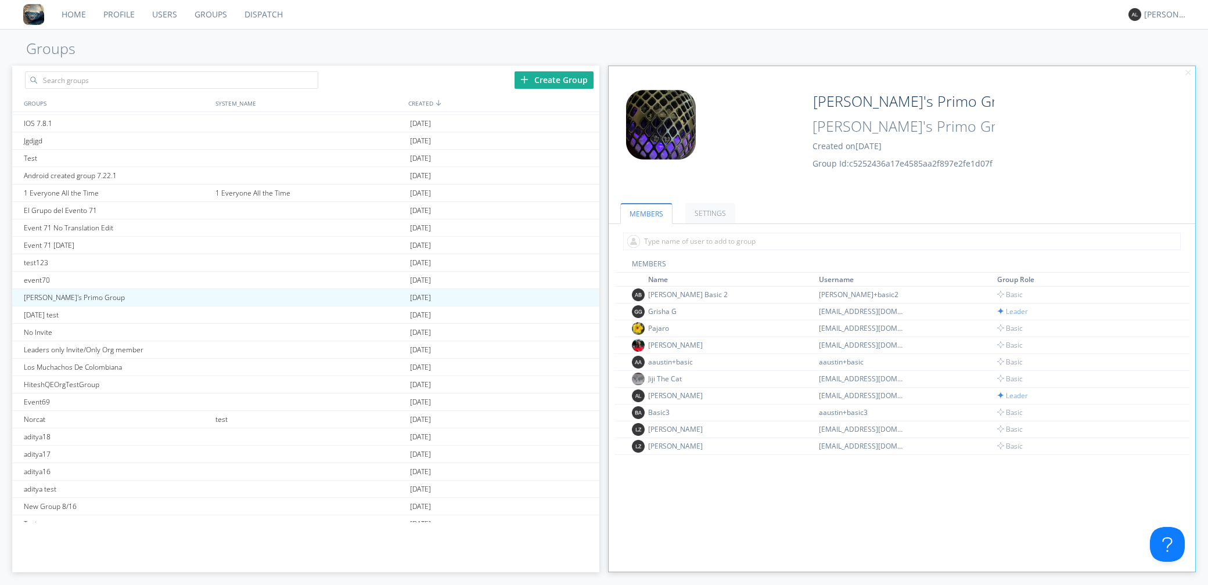
click at [791, 224] on div at bounding box center [902, 241] width 587 height 35
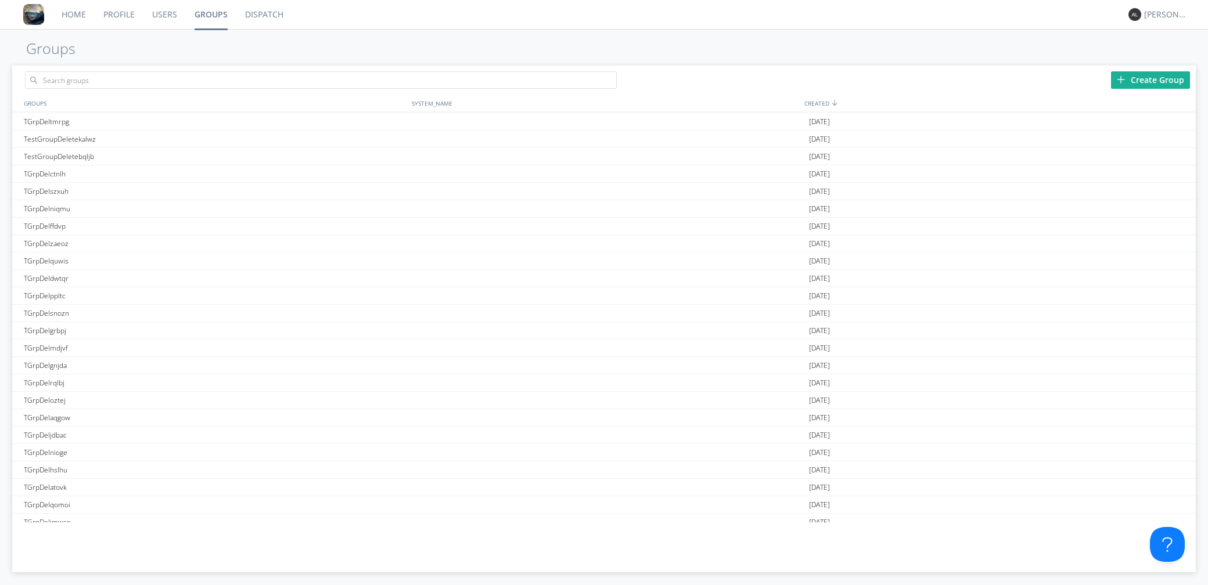
scroll to position [824, 0]
click at [1136, 81] on div "Create Group" at bounding box center [1150, 79] width 79 height 17
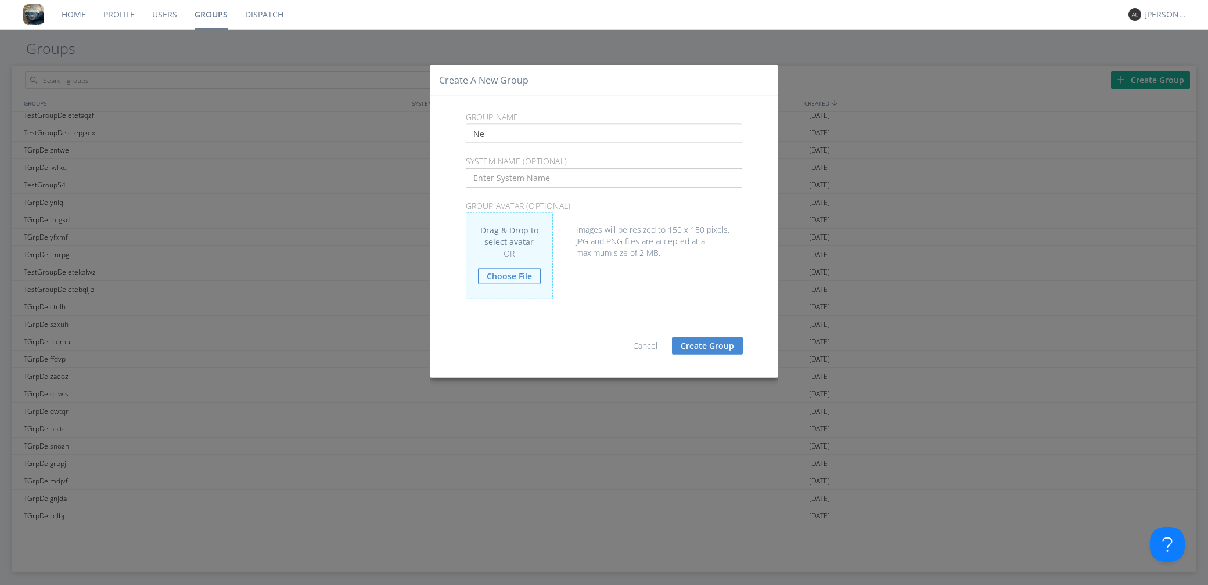
type input "N"
drag, startPoint x: 542, startPoint y: 137, endPoint x: 429, endPoint y: 127, distance: 113.1
click at [429, 127] on form "Group Name Group 160 System Name (optional) Group Avatar (optional) Drag avatar…" at bounding box center [603, 236] width 353 height 253
type input "Group 160"
click at [494, 183] on input "text" at bounding box center [604, 178] width 277 height 20
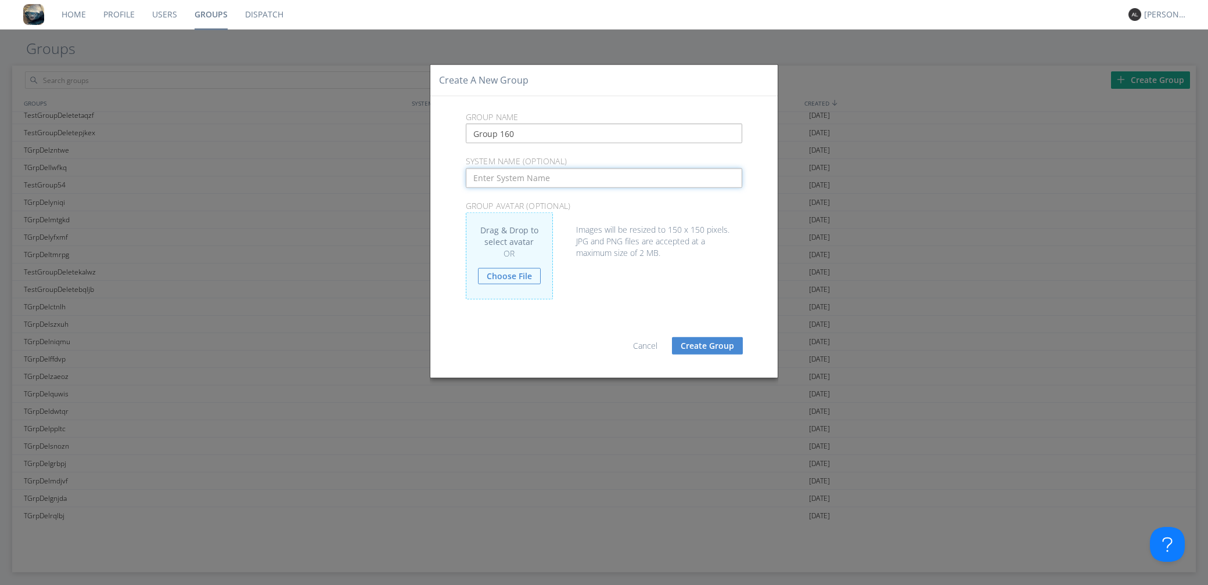
paste input "Group 160"
type input "Group 160"
click at [716, 347] on button "Create Group" at bounding box center [707, 345] width 71 height 17
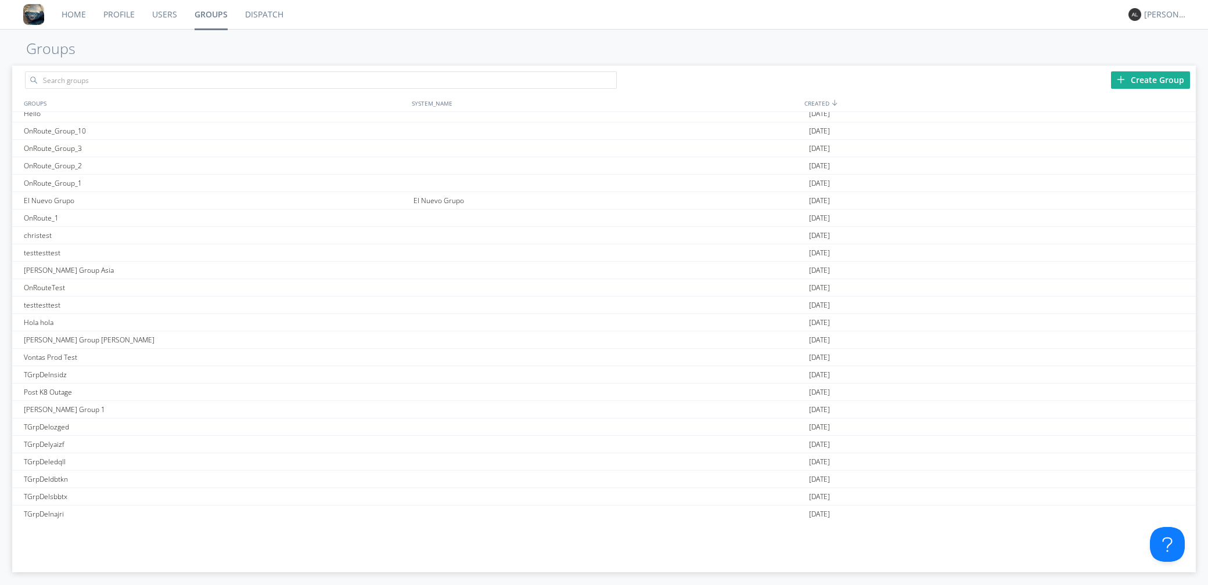
scroll to position [3148, 0]
click at [82, 285] on div "Hola hola" at bounding box center [216, 282] width 390 height 17
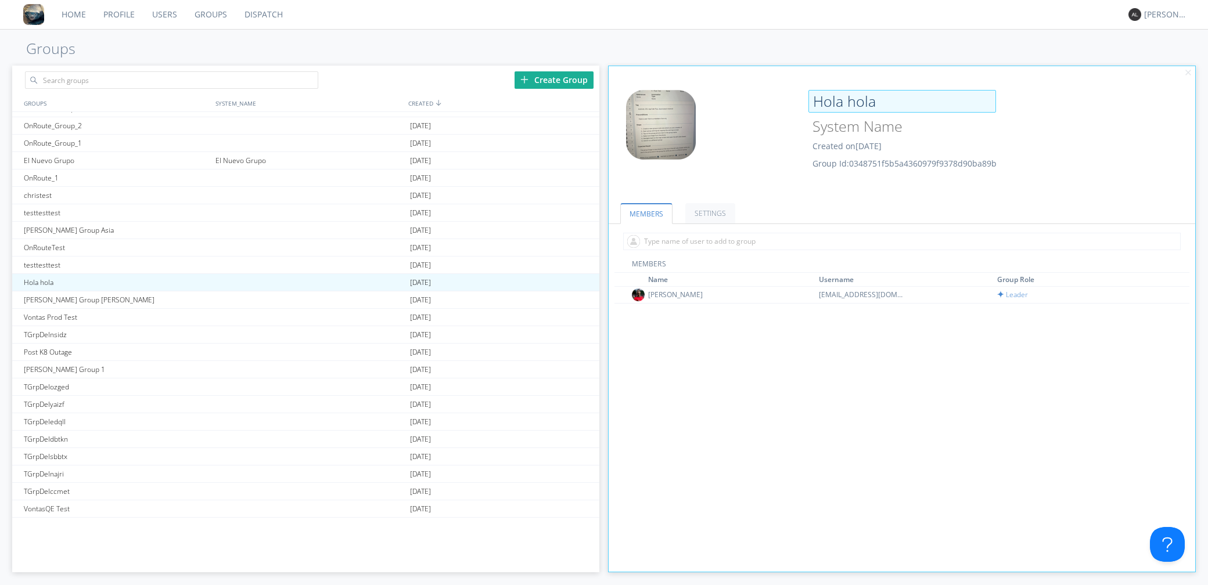
drag, startPoint x: 888, startPoint y: 102, endPoint x: 811, endPoint y: 99, distance: 77.3
click at [811, 99] on input "Hola hola" at bounding box center [902, 101] width 188 height 23
click at [865, 132] on input at bounding box center [902, 127] width 188 height 23
paste input "Hola hola"
type input "Hola hola"
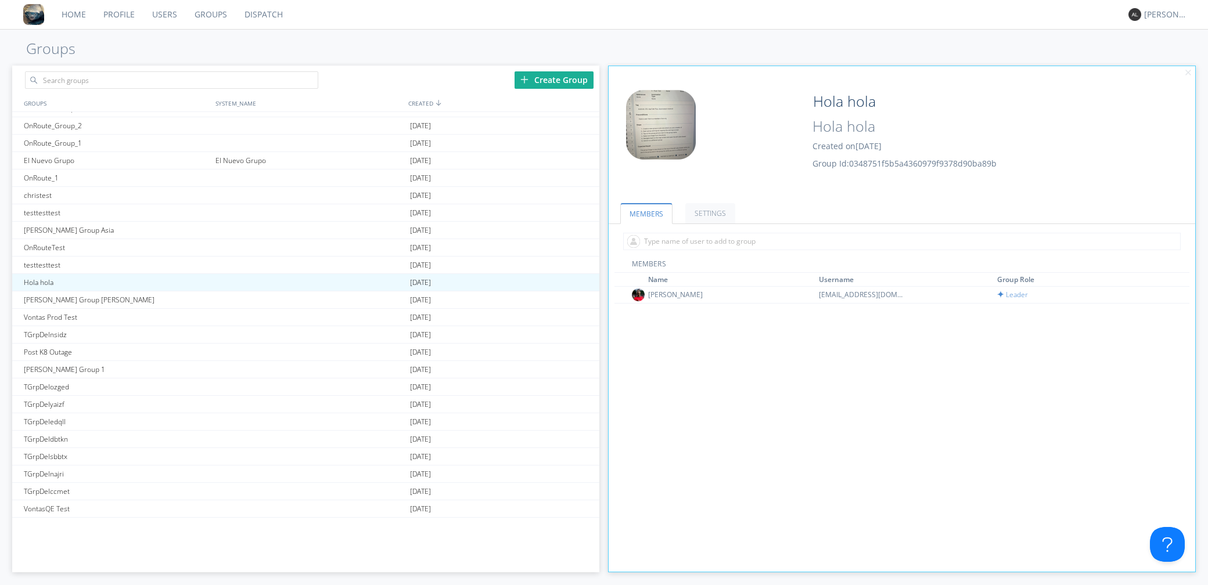
click at [779, 404] on div "MEMBERS Name Username Group Role Ronaldo aaustin+qeorg2@orionlabs.io Leader" at bounding box center [901, 464] width 575 height 410
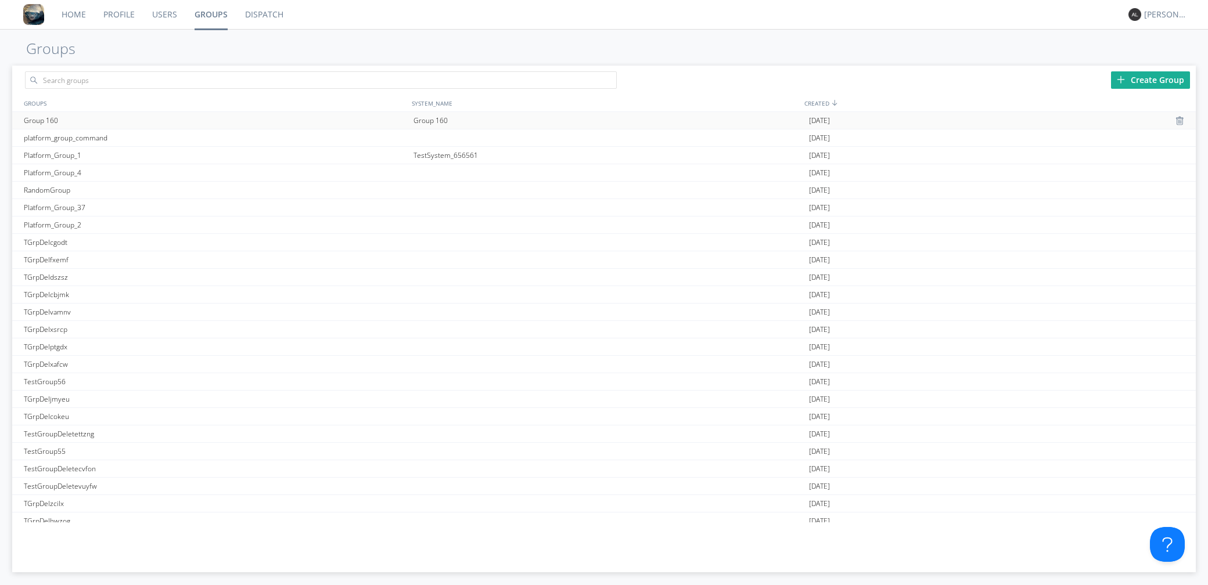
click at [58, 118] on div "Group 160" at bounding box center [216, 120] width 390 height 17
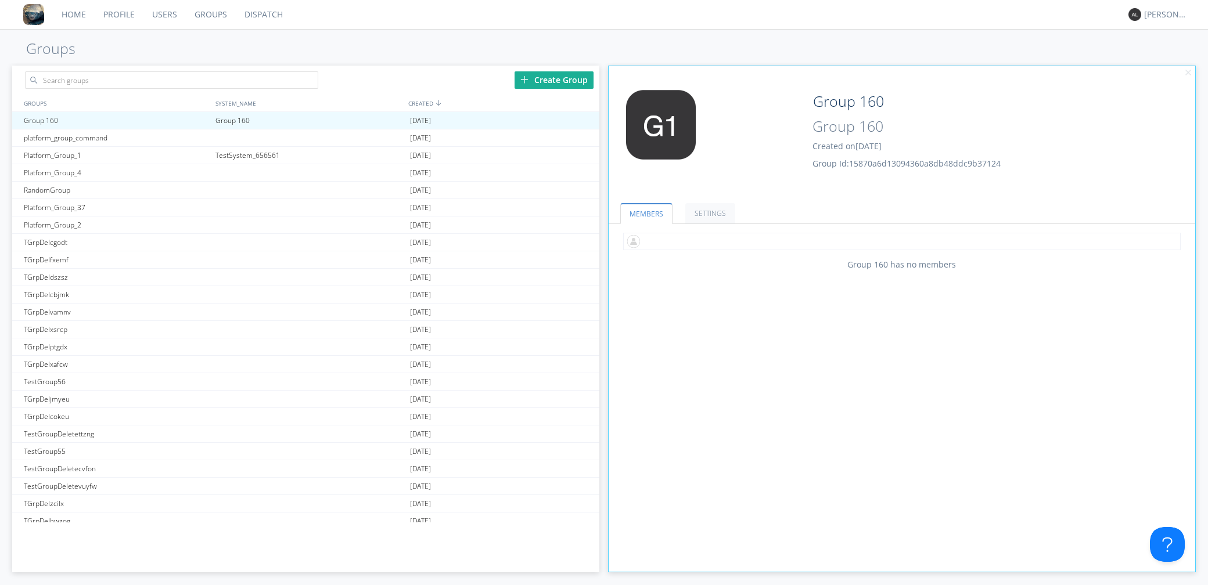
click at [747, 240] on input "text" at bounding box center [901, 241] width 557 height 17
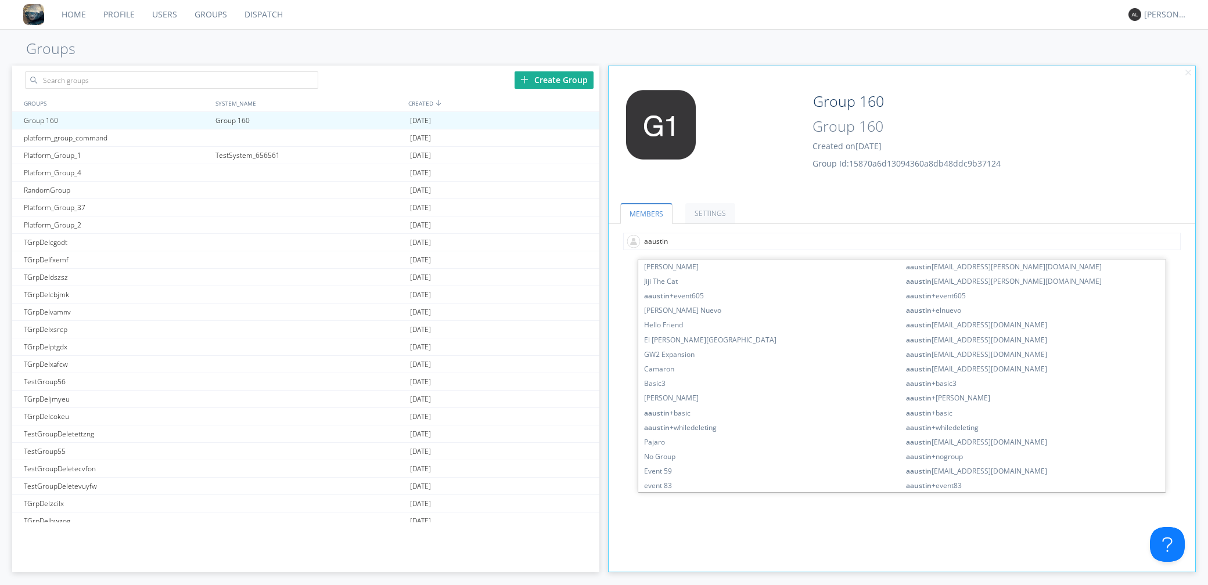
click at [744, 241] on input "aaustin" at bounding box center [901, 241] width 557 height 17
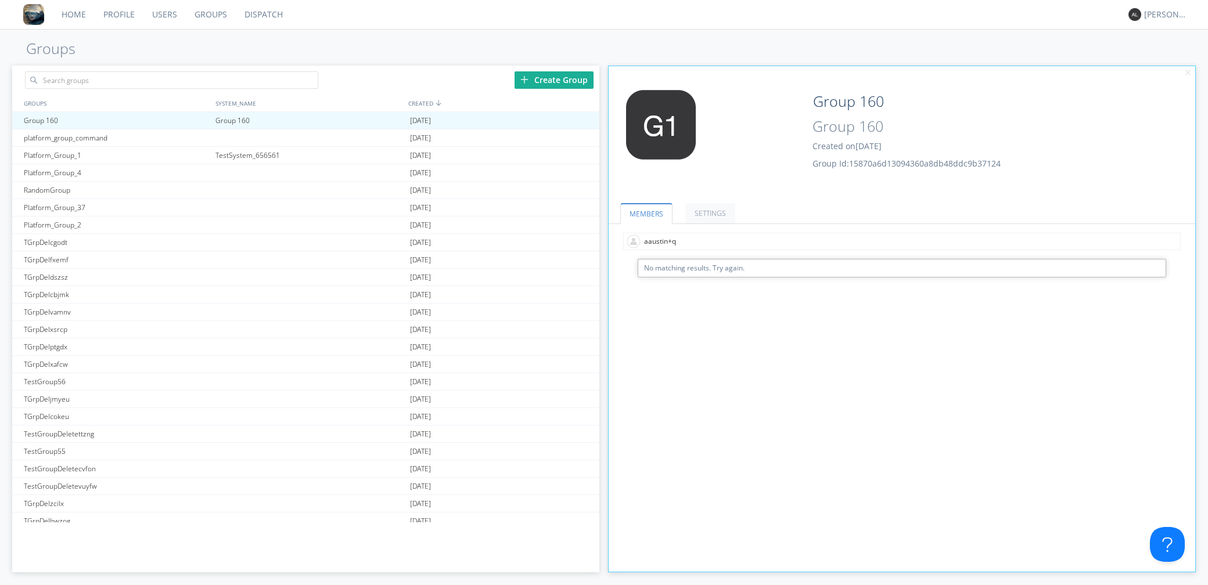
type input "aaustin+qe"
click at [707, 242] on input "text" at bounding box center [901, 241] width 557 height 17
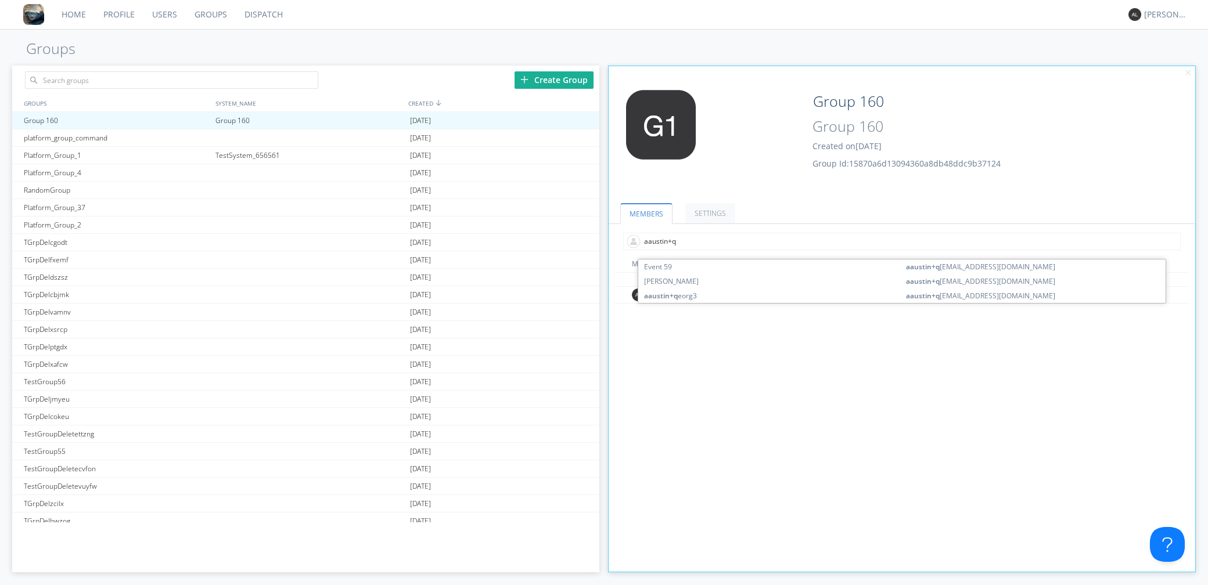
type input "aaustin+qe"
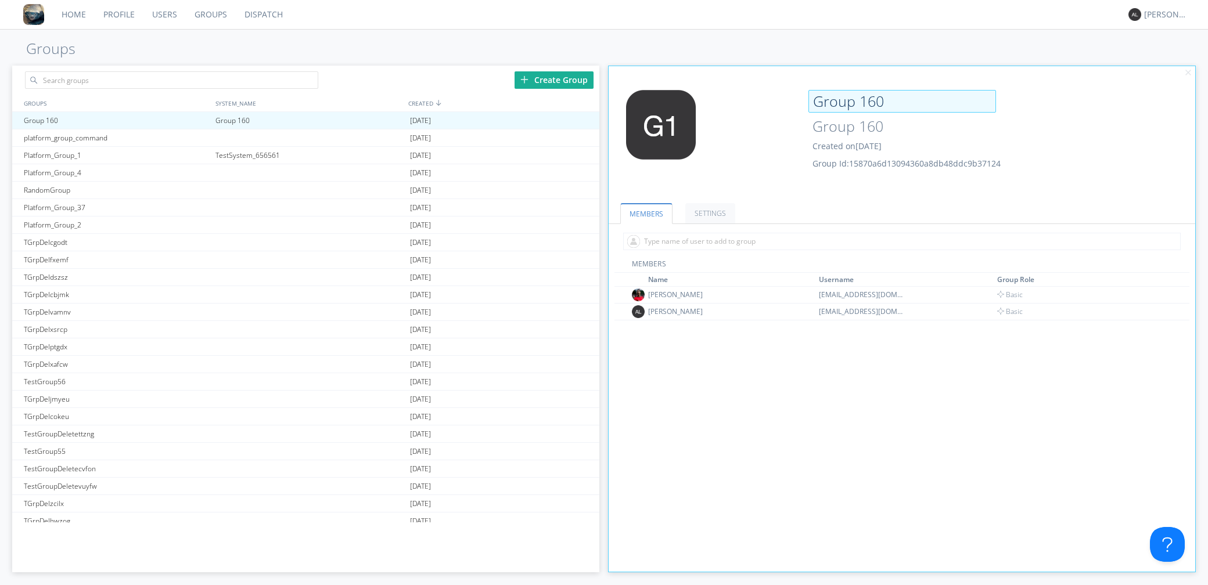
click at [860, 96] on input "Group 160" at bounding box center [902, 101] width 188 height 23
click at [863, 105] on input "Group 160" at bounding box center [902, 101] width 188 height 23
type input "Group_160"
click at [847, 213] on ul "MEMBERS SETTINGS" at bounding box center [902, 206] width 587 height 35
click at [732, 431] on div "MEMBERS Name Username Group Role Ronaldo aaustin+qeorg2@orionlabs.io Basic Alej…" at bounding box center [901, 464] width 575 height 410
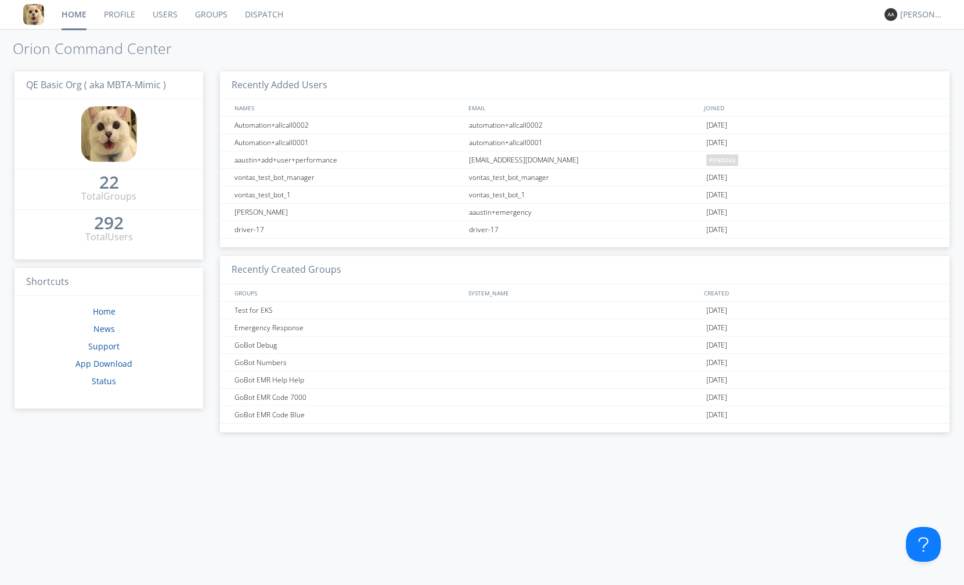
click at [251, 16] on link "Dispatch" at bounding box center [264, 14] width 56 height 29
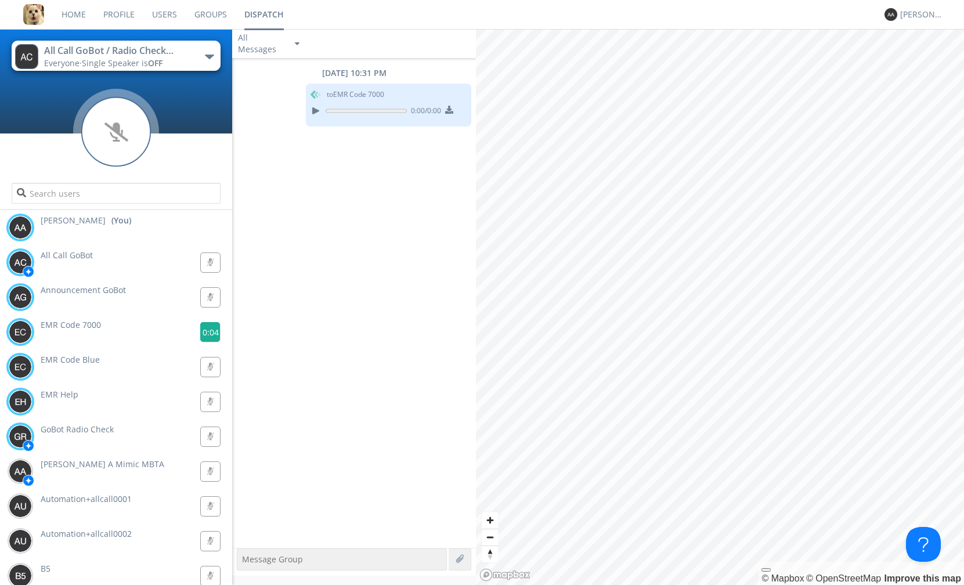
click at [207, 328] on g at bounding box center [210, 332] width 20 height 20
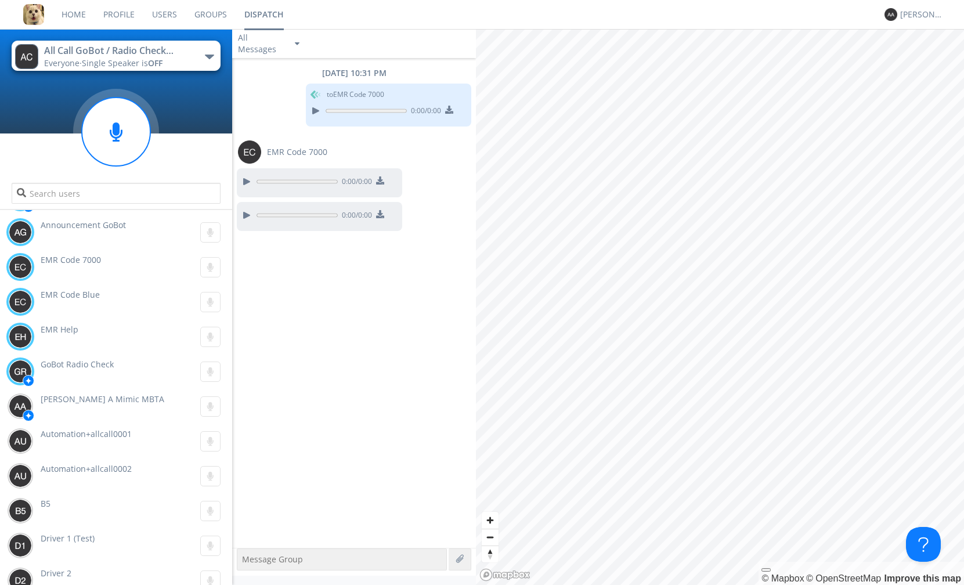
scroll to position [55, 0]
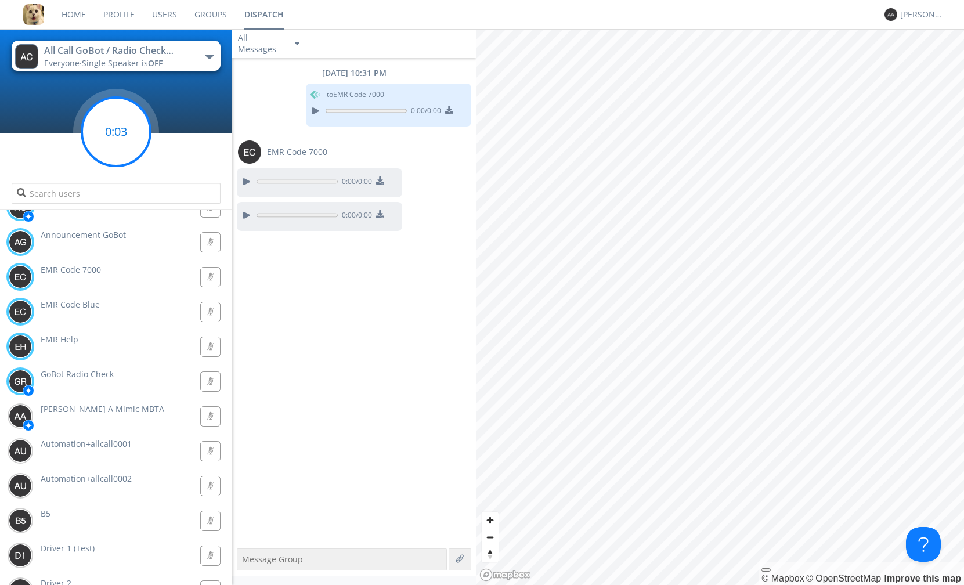
click at [127, 128] on circle at bounding box center [116, 132] width 69 height 69
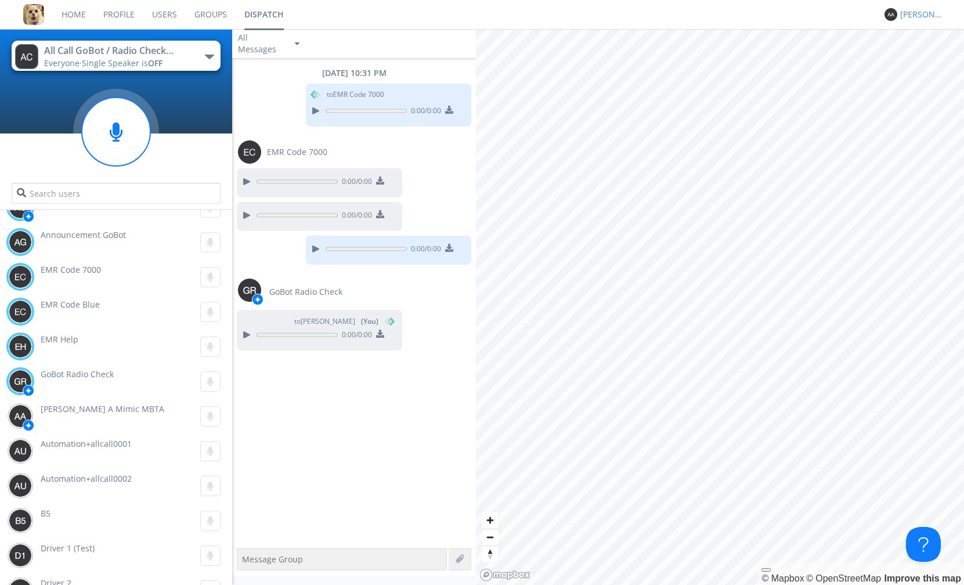
click at [910, 13] on div "[PERSON_NAME]" at bounding box center [923, 15] width 44 height 12
click at [913, 53] on div "Log Out" at bounding box center [928, 61] width 60 height 21
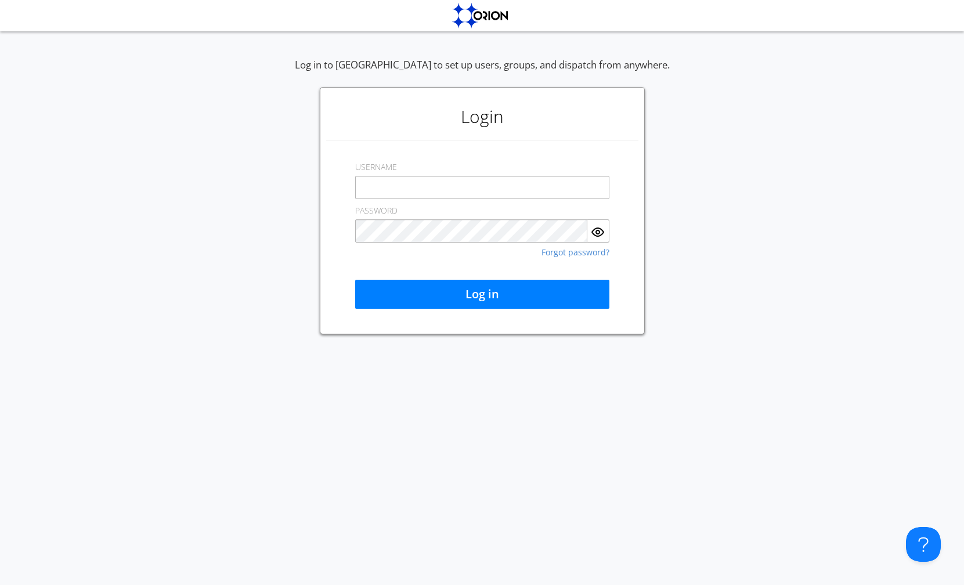
click at [381, 183] on input "text" at bounding box center [482, 187] width 254 height 23
type input "a"
type input "[PERSON_NAME][EMAIL_ADDRESS][DOMAIN_NAME]"
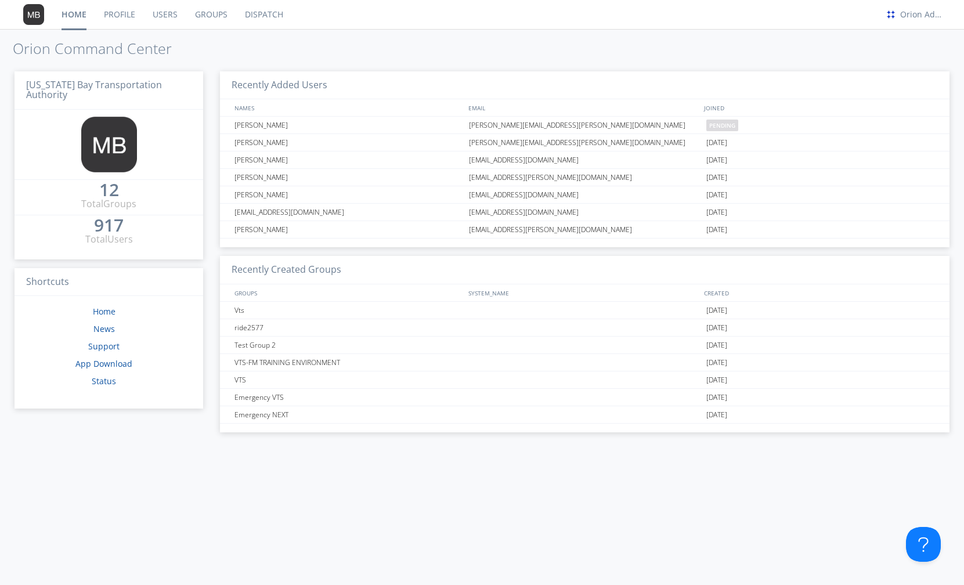
click at [220, 16] on link "Groups" at bounding box center [211, 14] width 50 height 29
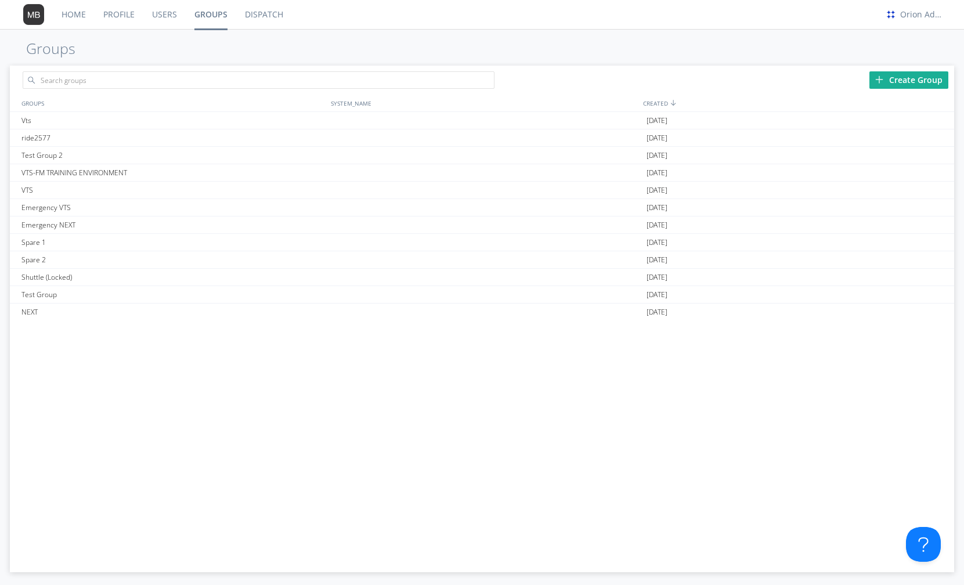
click at [261, 13] on link "Dispatch" at bounding box center [264, 14] width 56 height 29
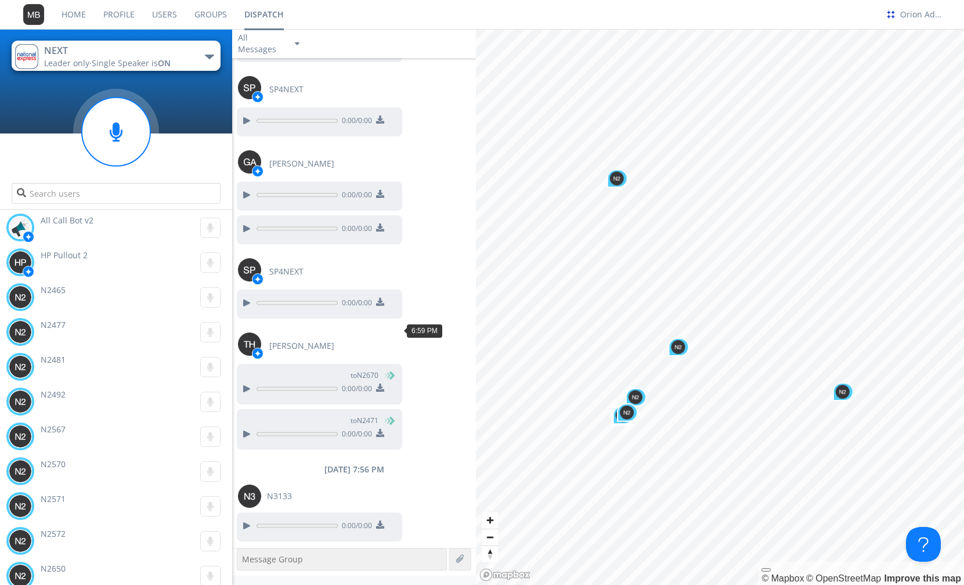
scroll to position [1021, 0]
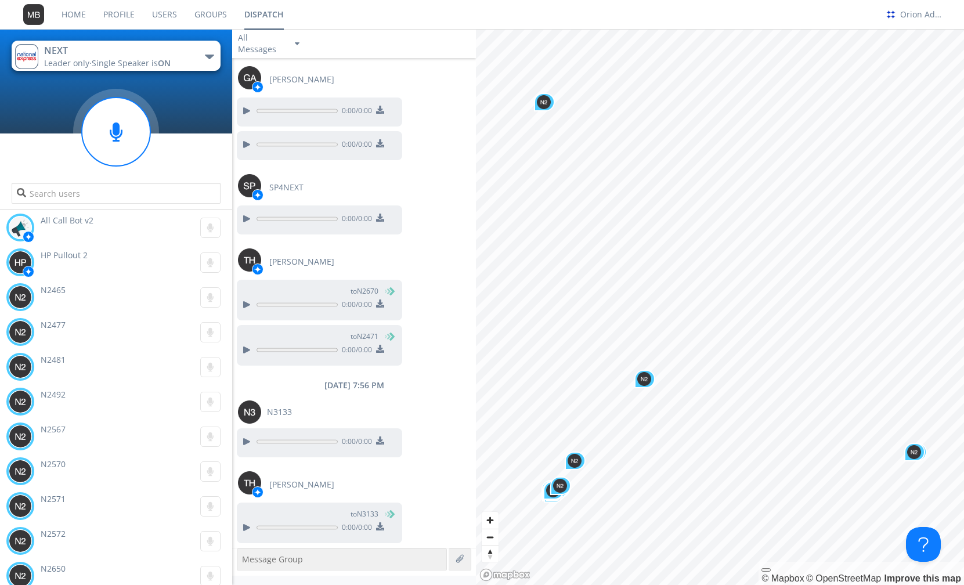
click at [161, 46] on div "NEXT" at bounding box center [109, 50] width 131 height 13
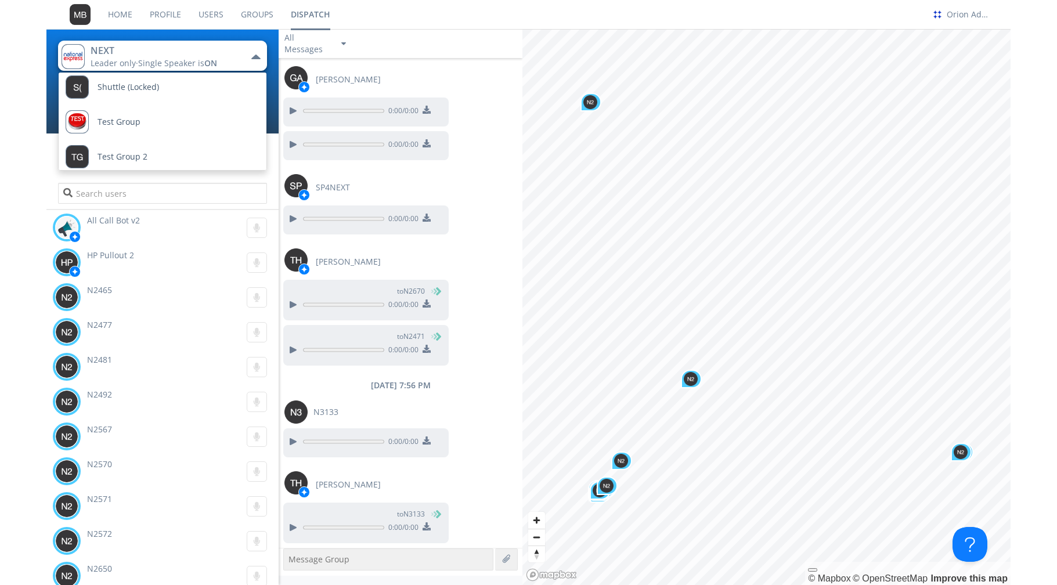
scroll to position [153, 0]
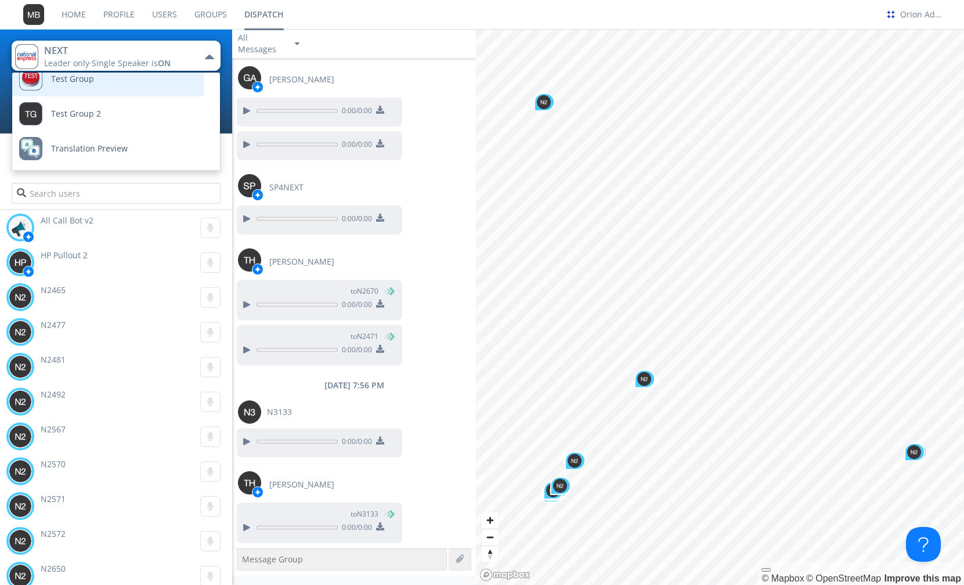
click at [105, 87] on link "Test Group" at bounding box center [99, 79] width 174 height 35
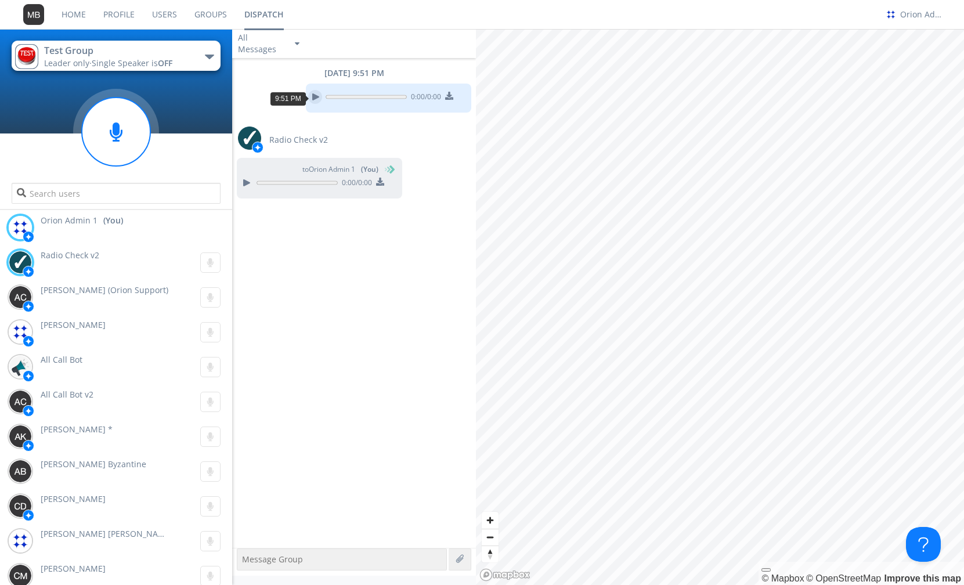
click at [315, 98] on div at bounding box center [315, 97] width 14 height 14
click at [125, 143] on circle at bounding box center [116, 132] width 69 height 69
click at [304, 267] on div "[DATE] 9:51 PM 0:00 / 0:02 Radio Check v2 to Orion Admin 1 (You) 0:00 / 0:00" at bounding box center [354, 303] width 244 height 490
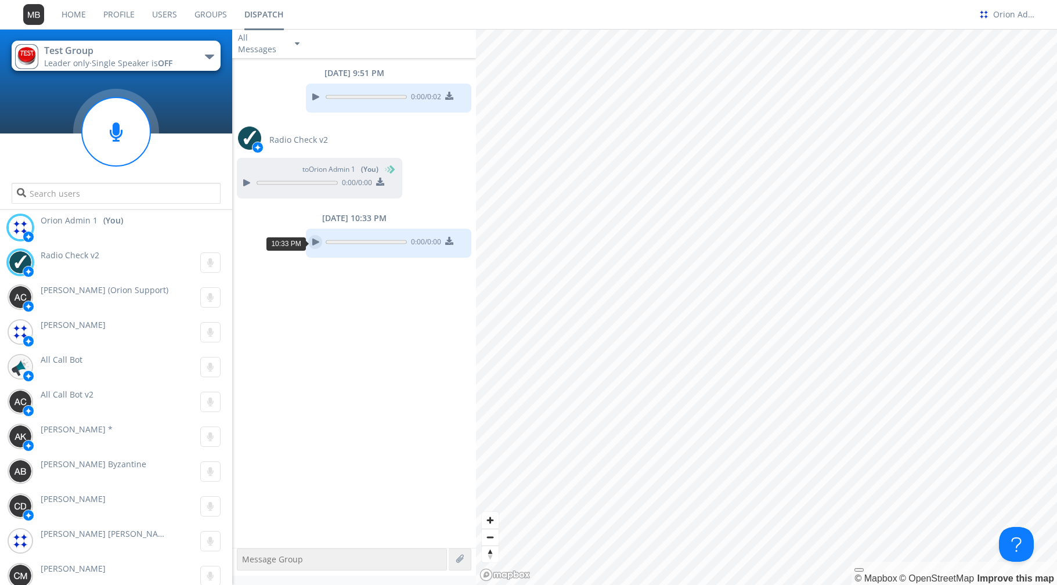
click at [314, 246] on div at bounding box center [315, 242] width 14 height 14
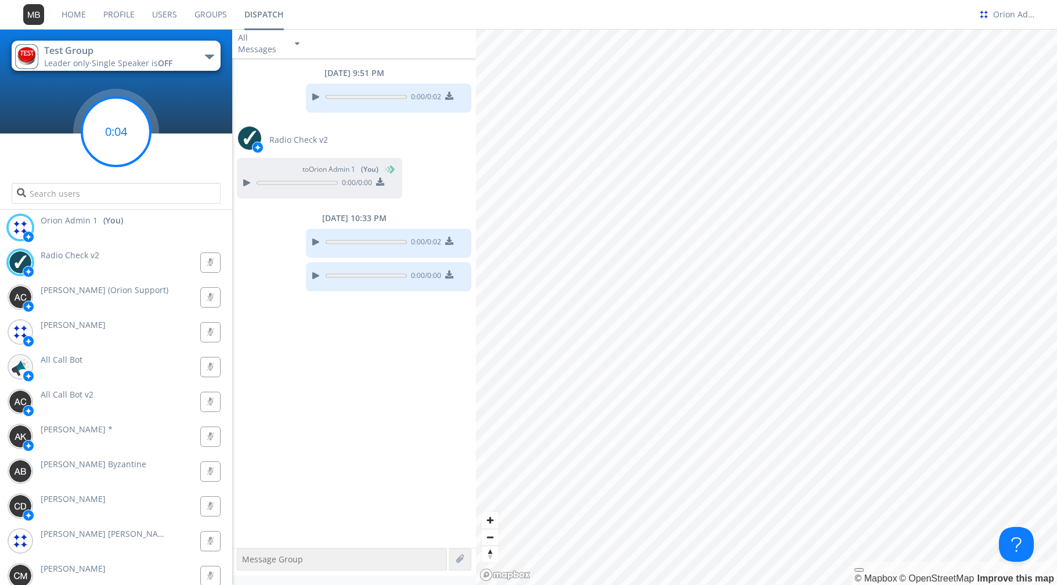
click at [124, 139] on circle at bounding box center [116, 132] width 69 height 69
click at [314, 279] on div at bounding box center [315, 276] width 14 height 14
click at [202, 21] on link "Groups" at bounding box center [211, 14] width 50 height 29
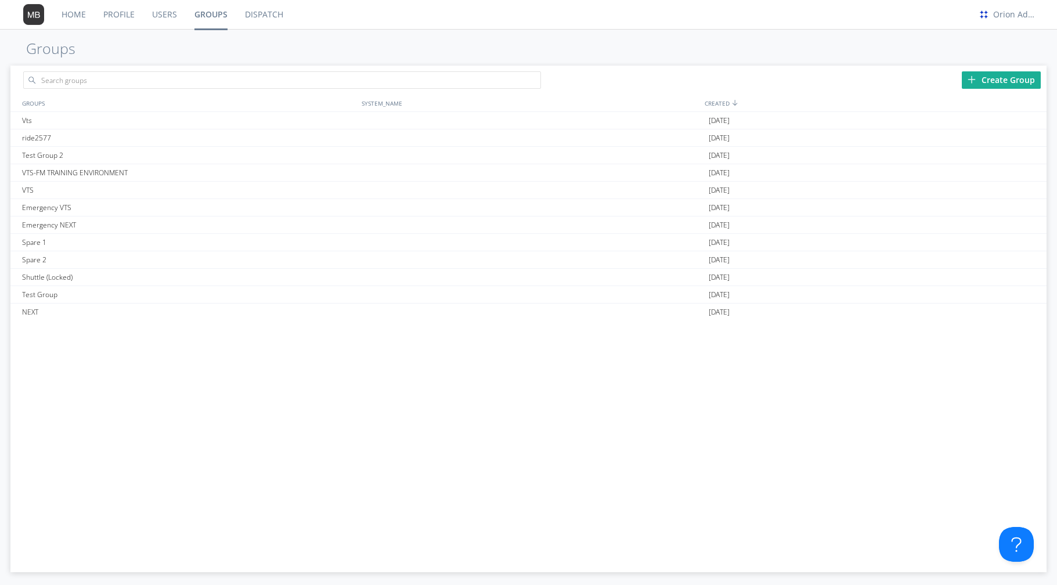
click at [264, 15] on link "Dispatch" at bounding box center [264, 14] width 56 height 29
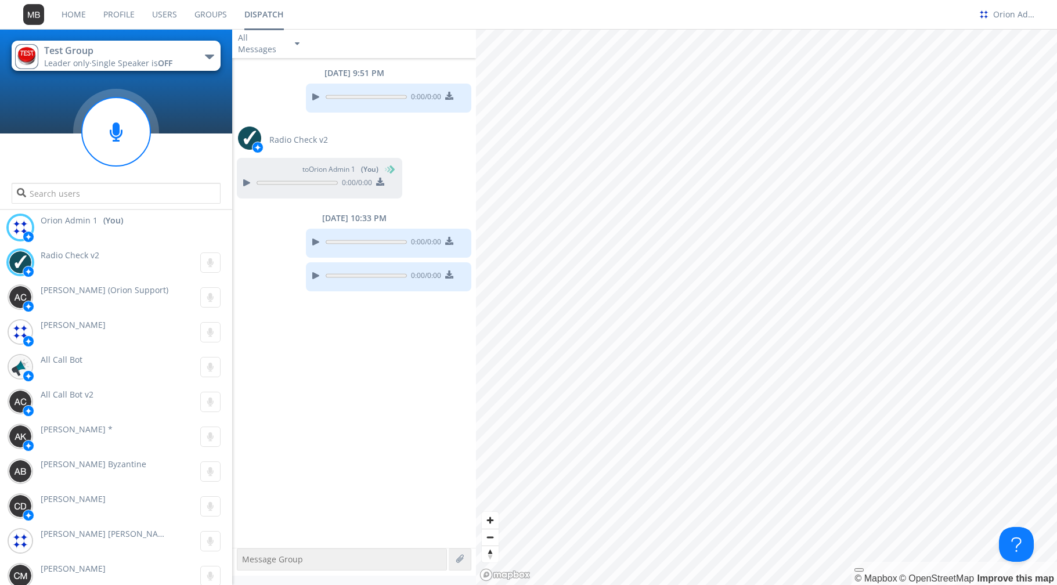
click at [208, 57] on div "button" at bounding box center [209, 57] width 9 height 5
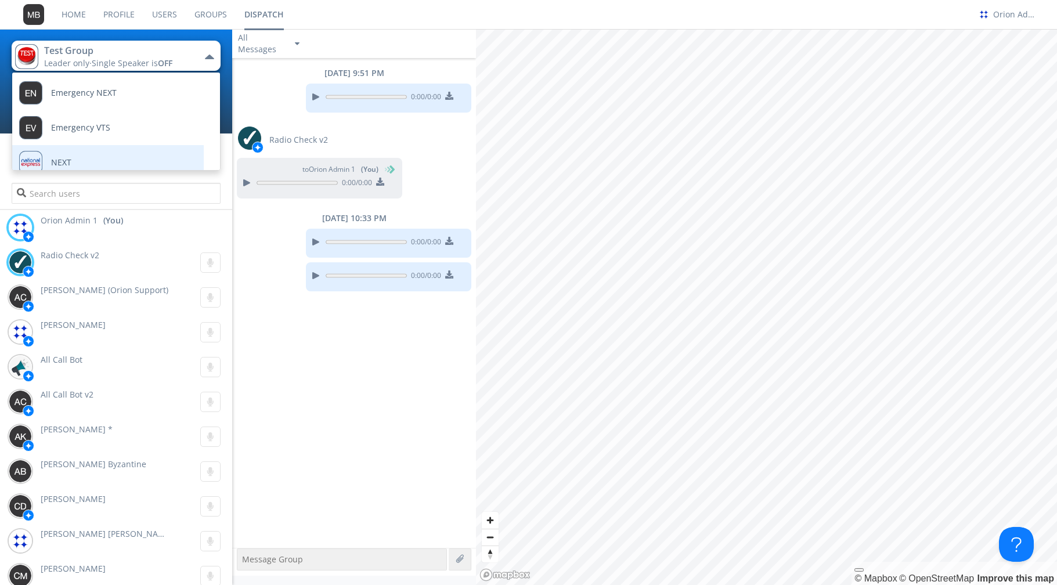
click at [135, 150] on link "NEXT" at bounding box center [99, 162] width 174 height 35
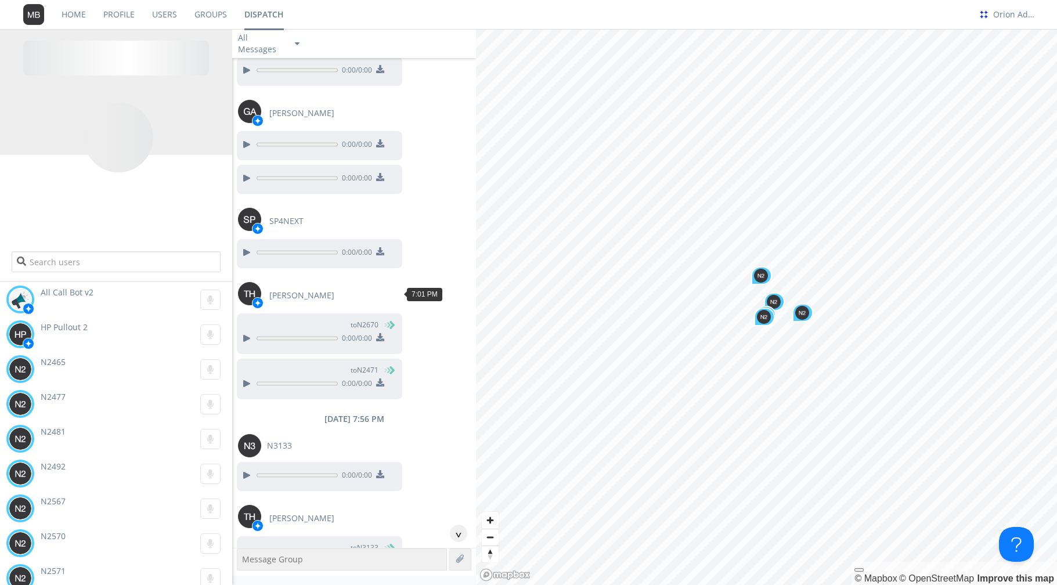
scroll to position [1021, 0]
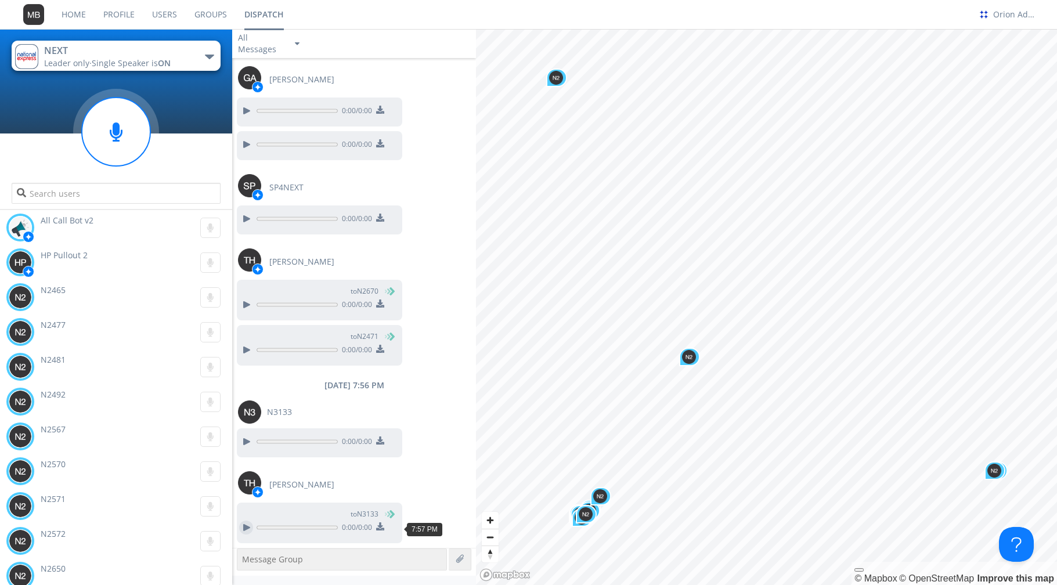
click at [247, 526] on div at bounding box center [246, 528] width 14 height 14
click at [247, 440] on div at bounding box center [246, 442] width 14 height 14
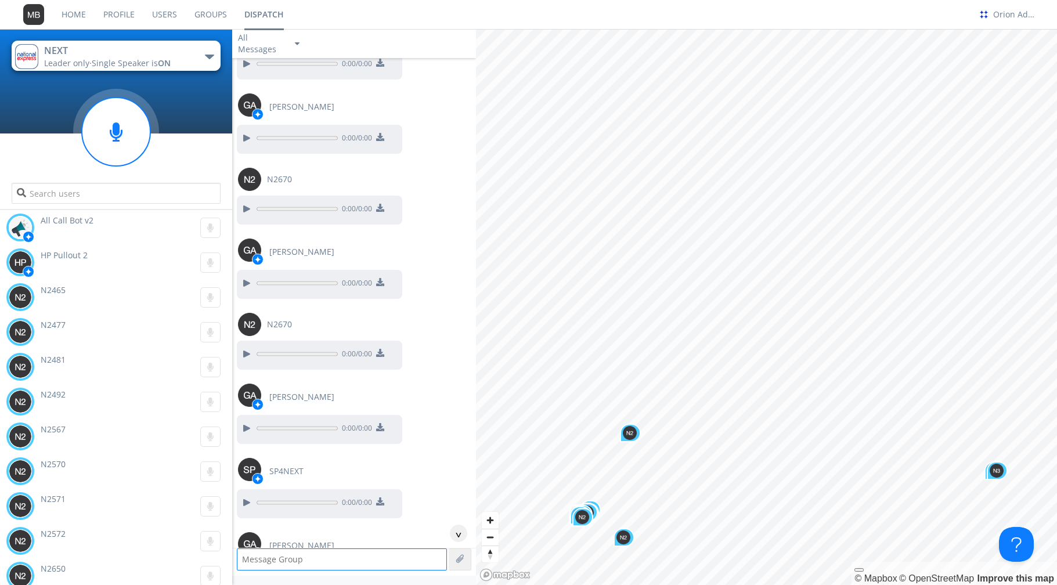
scroll to position [350, 0]
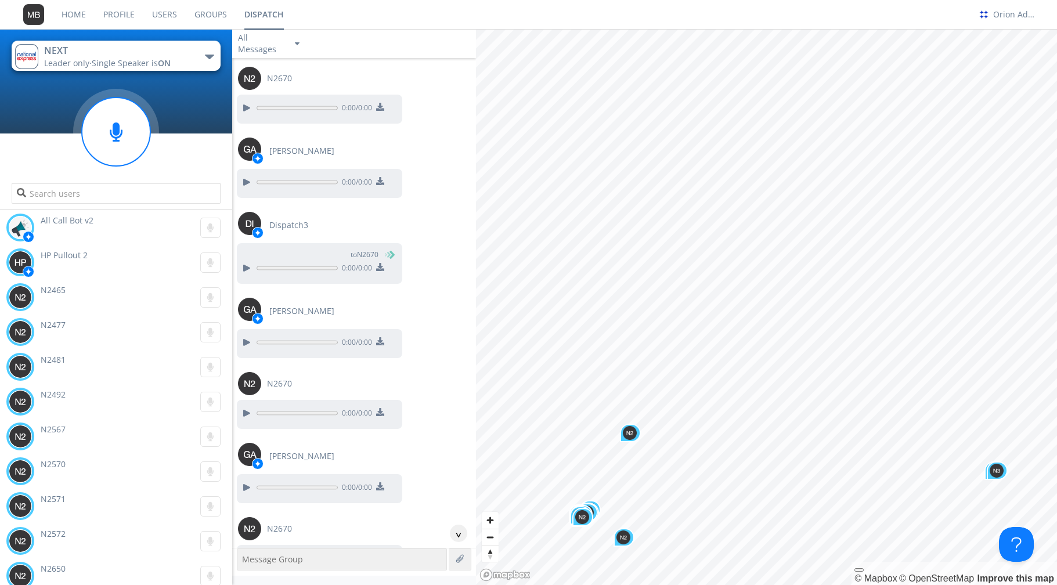
click at [132, 63] on span "Single Speaker is ON" at bounding box center [131, 62] width 79 height 11
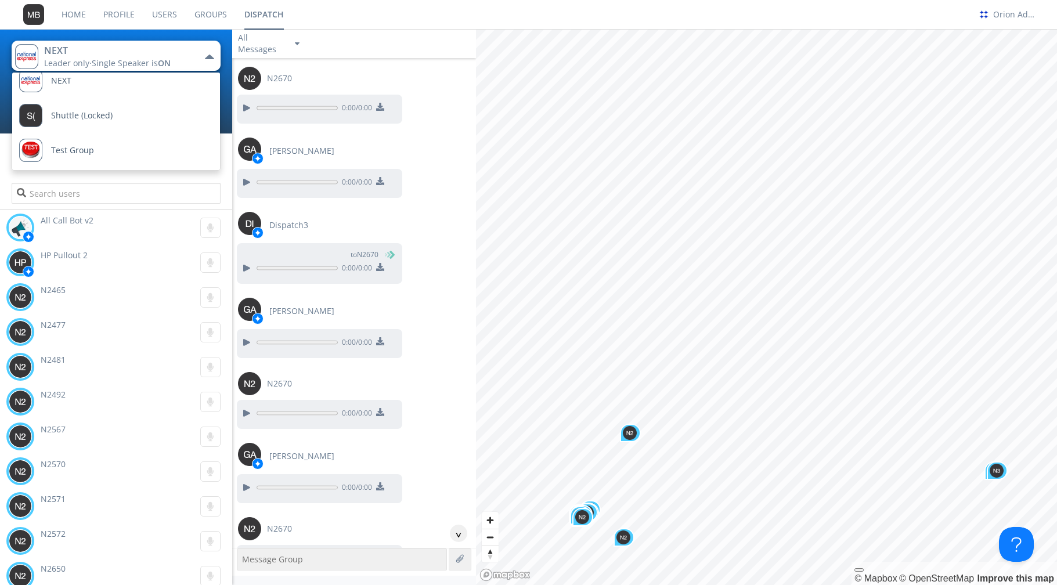
scroll to position [97, 0]
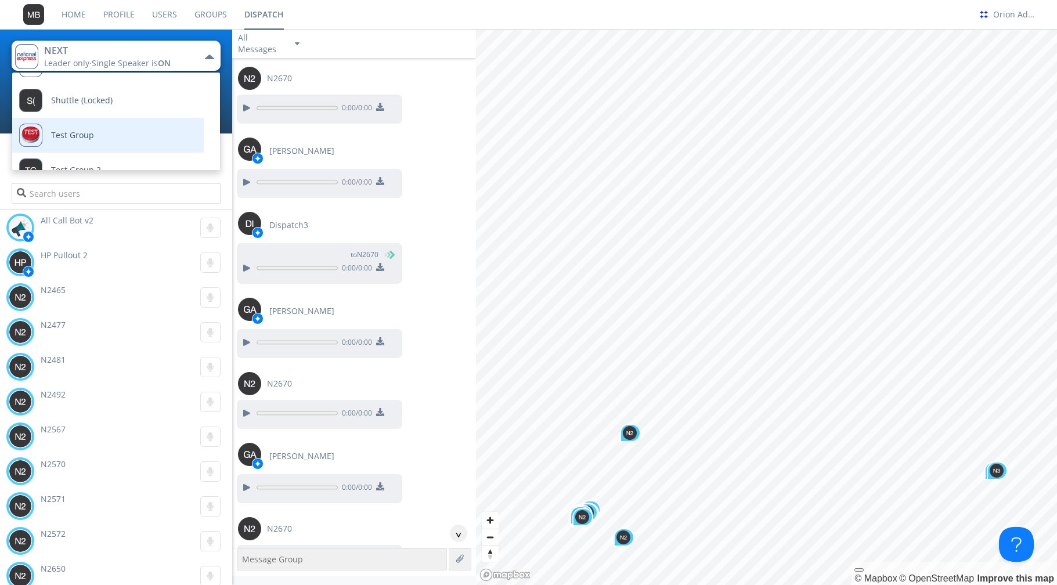
click at [101, 129] on link "Test Group" at bounding box center [99, 135] width 174 height 35
